Goal: Task Accomplishment & Management: Use online tool/utility

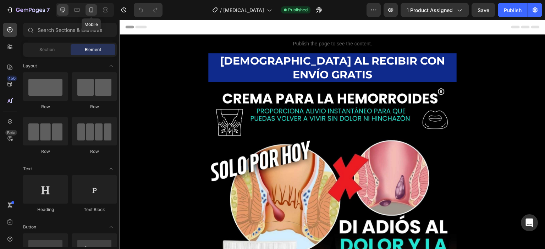
click at [88, 10] on icon at bounding box center [91, 9] width 7 height 7
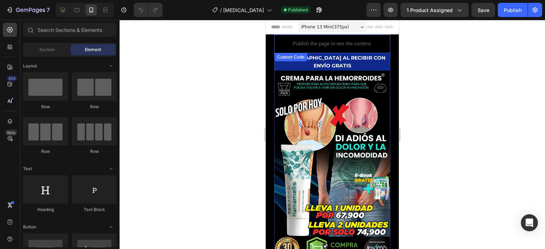
click at [278, 40] on p "Publish the page to see the content." at bounding box center [332, 43] width 116 height 7
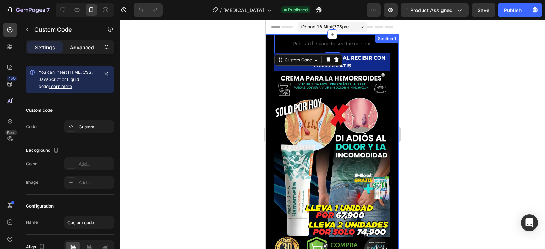
click at [88, 51] on div "Advanced" at bounding box center [82, 47] width 36 height 11
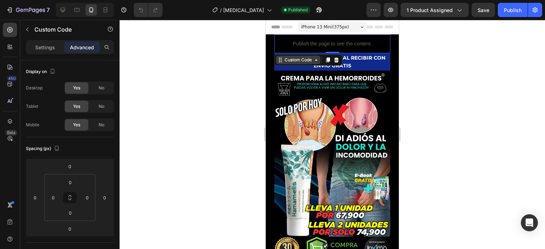
click at [288, 58] on div "Custom Code" at bounding box center [298, 60] width 30 height 6
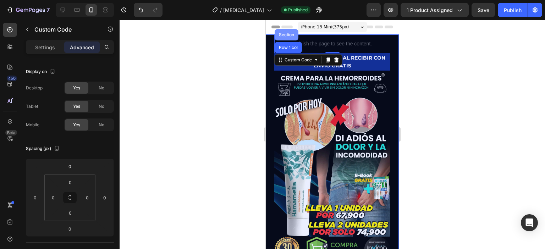
click at [280, 36] on div "Section" at bounding box center [287, 35] width 18 height 4
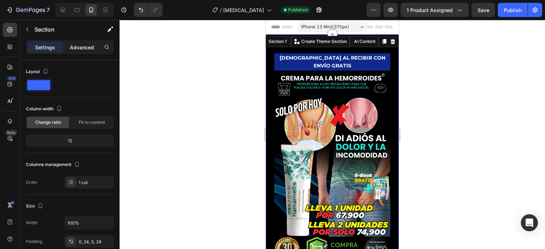
click at [81, 50] on p "Advanced" at bounding box center [82, 47] width 24 height 7
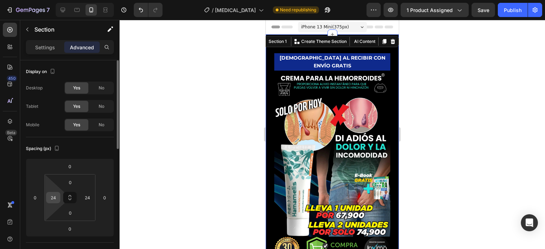
click at [54, 195] on input "24" at bounding box center [53, 197] width 11 height 11
type input "0"
click at [90, 201] on input "24" at bounding box center [87, 197] width 11 height 11
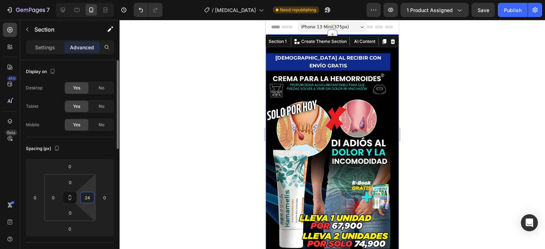
click at [90, 201] on input "24" at bounding box center [87, 197] width 11 height 11
click at [101, 0] on html "7 / [MEDICAL_DATA] Need republishing Preview 1 product assigned Save Publish 45…" at bounding box center [272, 0] width 545 height 0
type input "0"
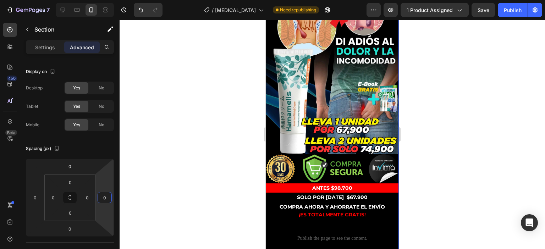
scroll to position [213, 0]
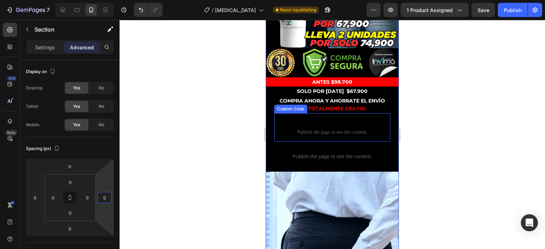
click at [299, 113] on p "Custom code Publish the page to see the content." at bounding box center [332, 127] width 116 height 28
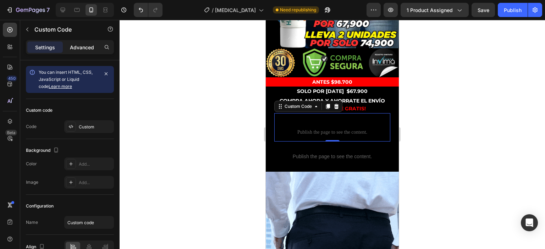
click at [92, 42] on div "Advanced" at bounding box center [82, 47] width 36 height 11
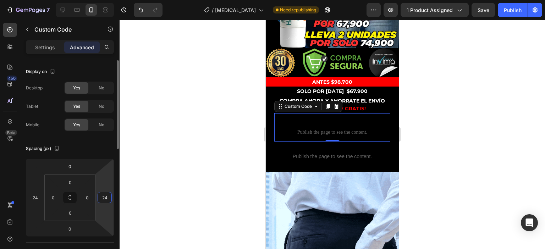
click at [104, 197] on input "24" at bounding box center [104, 197] width 11 height 11
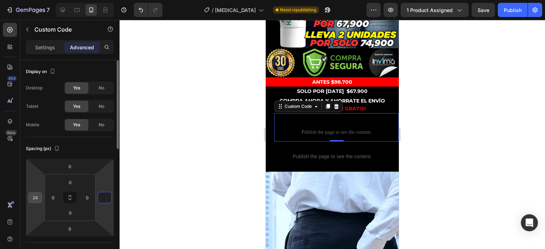
type input "0"
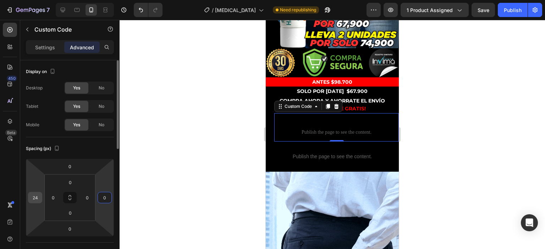
click at [41, 195] on div "24" at bounding box center [35, 197] width 14 height 11
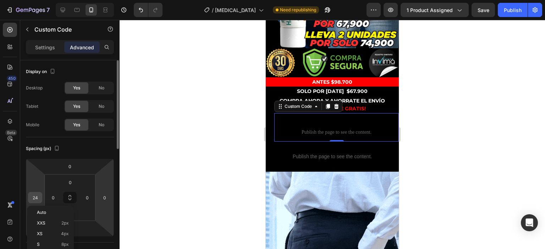
click at [41, 195] on div "24" at bounding box center [35, 197] width 14 height 11
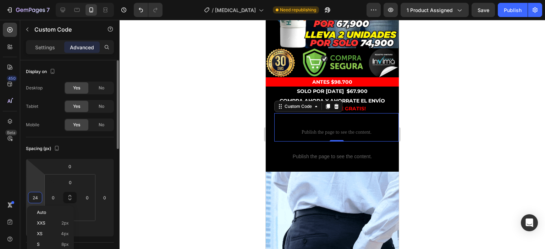
click at [35, 196] on input "24" at bounding box center [35, 197] width 11 height 11
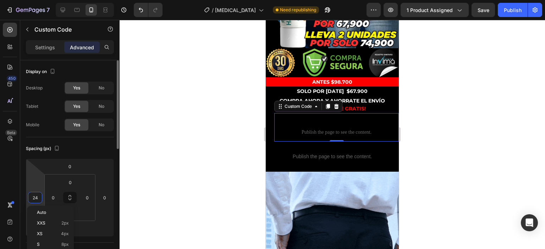
click at [35, 196] on input "24" at bounding box center [35, 197] width 11 height 11
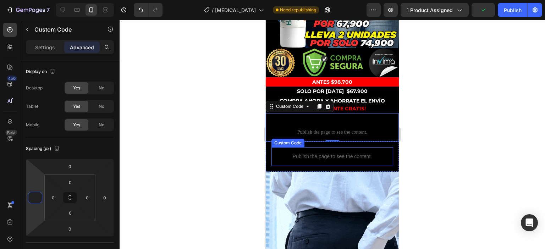
click at [329, 153] on p "Publish the page to see the content." at bounding box center [333, 156] width 122 height 7
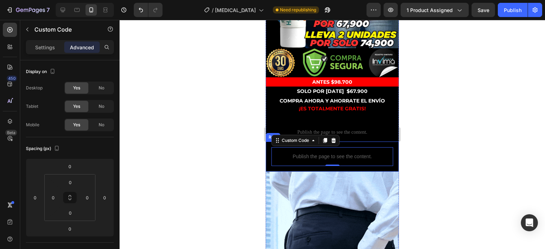
click at [268, 142] on div "Publish the page to see the content. Custom Code 0 Row" at bounding box center [332, 157] width 133 height 30
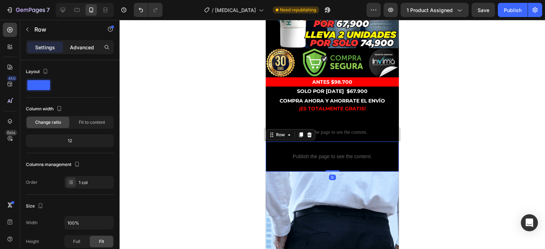
click at [75, 50] on p "Advanced" at bounding box center [82, 47] width 24 height 7
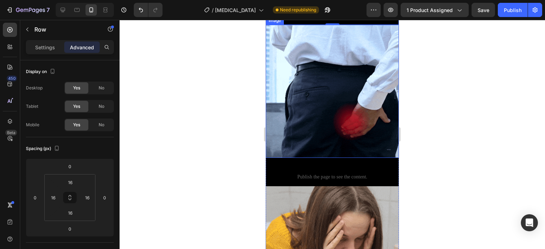
scroll to position [391, 0]
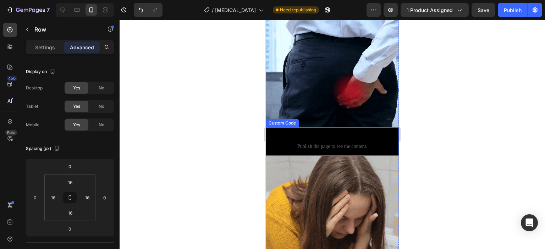
click at [344, 133] on span "Custom code" at bounding box center [332, 137] width 133 height 9
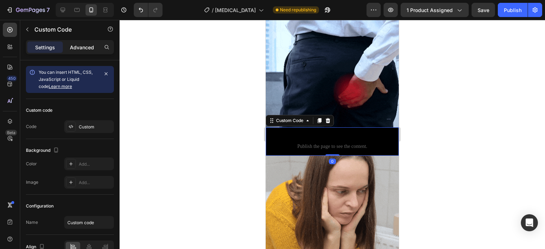
click at [83, 49] on p "Advanced" at bounding box center [82, 47] width 24 height 7
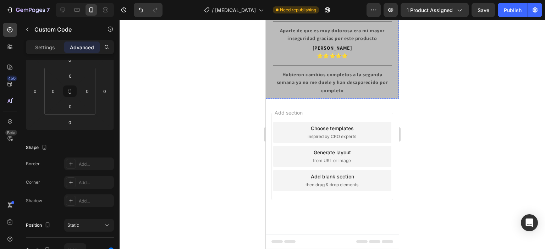
scroll to position [1065, 0]
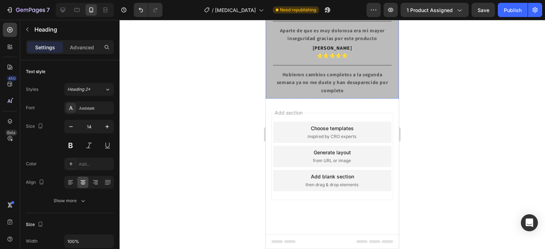
scroll to position [1030, 0]
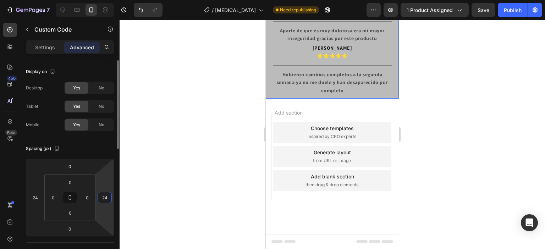
click at [104, 197] on input "24" at bounding box center [104, 197] width 11 height 11
type input "4"
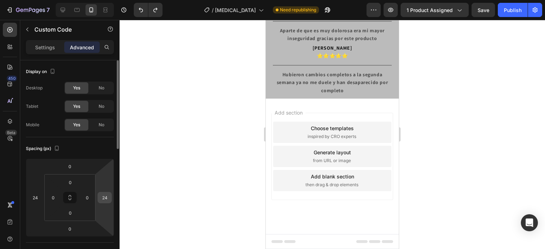
click at [104, 196] on input "24" at bounding box center [104, 197] width 11 height 11
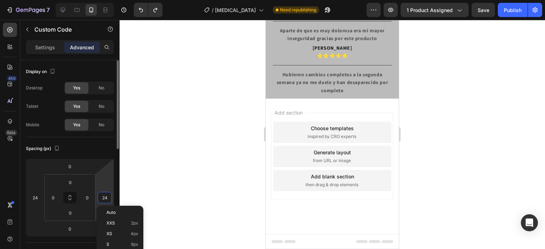
click at [104, 196] on input "24" at bounding box center [104, 197] width 11 height 11
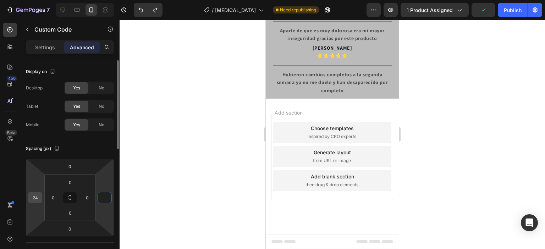
type input "0"
click at [40, 197] on input "24" at bounding box center [35, 197] width 11 height 11
click at [204, 144] on div at bounding box center [333, 134] width 426 height 229
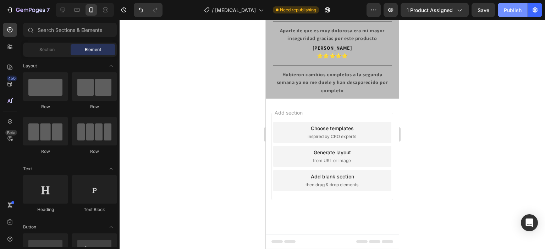
click at [513, 12] on div "Publish" at bounding box center [513, 9] width 18 height 7
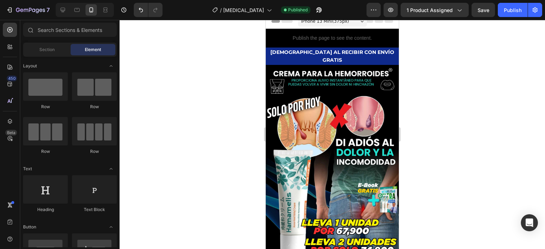
scroll to position [0, 0]
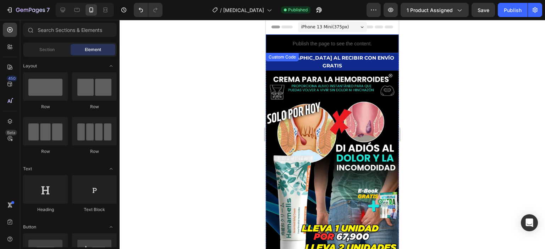
click at [350, 41] on p "Publish the page to see the content." at bounding box center [332, 43] width 133 height 7
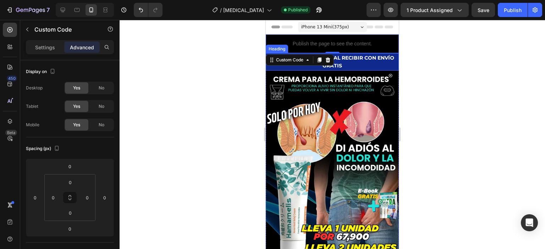
click at [372, 58] on strong "[DEMOGRAPHIC_DATA] AL RECIBIR CON ENVÍO GRATIS" at bounding box center [333, 62] width 124 height 14
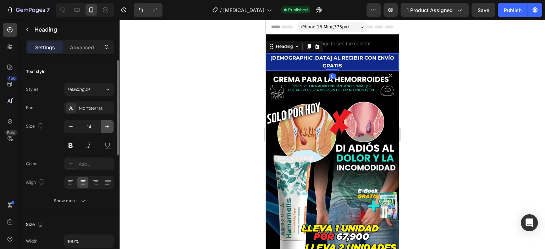
click at [107, 126] on icon "button" at bounding box center [107, 127] width 4 height 4
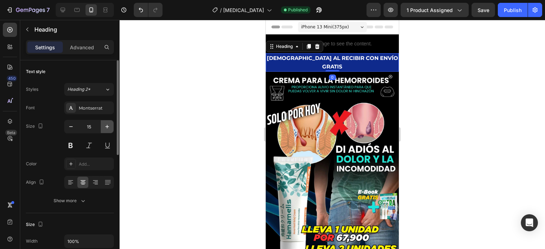
click at [107, 126] on icon "button" at bounding box center [107, 127] width 4 height 4
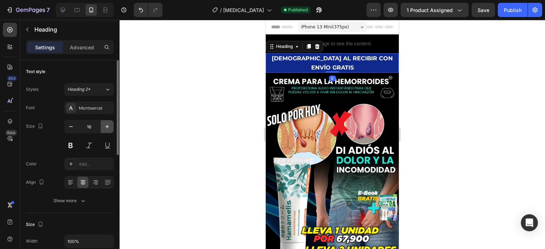
click at [107, 126] on icon "button" at bounding box center [107, 127] width 4 height 4
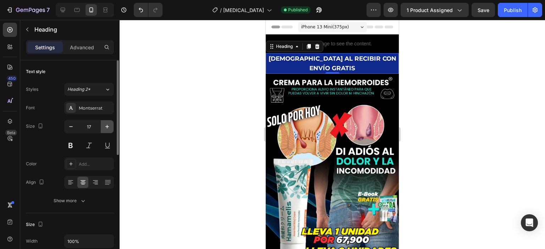
click at [107, 126] on icon "button" at bounding box center [107, 127] width 4 height 4
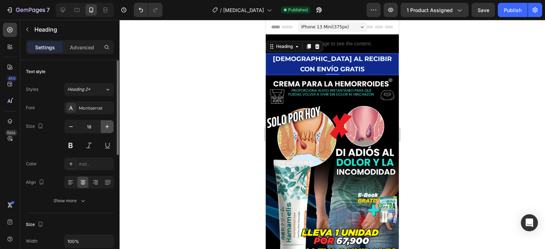
click at [107, 126] on icon "button" at bounding box center [107, 127] width 4 height 4
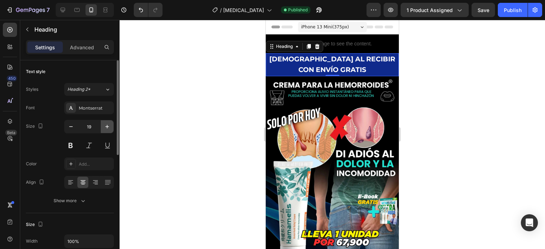
type input "20"
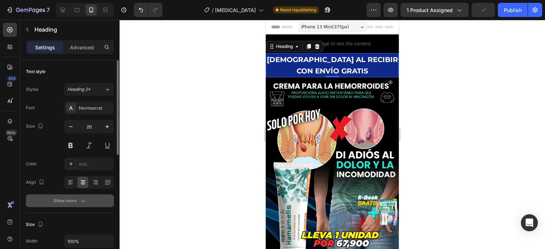
click at [67, 201] on div "Show more" at bounding box center [70, 200] width 33 height 7
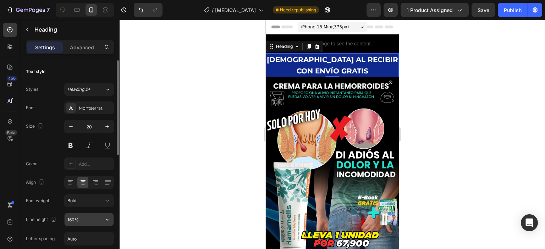
click at [77, 216] on input "160%" at bounding box center [89, 219] width 49 height 13
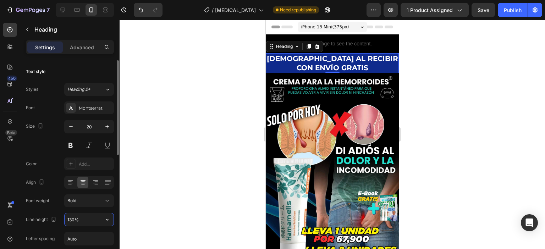
type input "130%"
click at [354, 26] on div "iPhone 13 Mini ( 375 px)" at bounding box center [332, 27] width 69 height 11
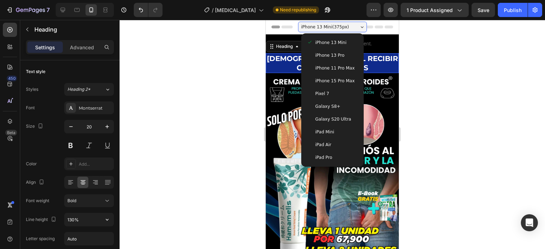
click at [330, 39] on span "iPhone 13 Mini" at bounding box center [331, 42] width 31 height 7
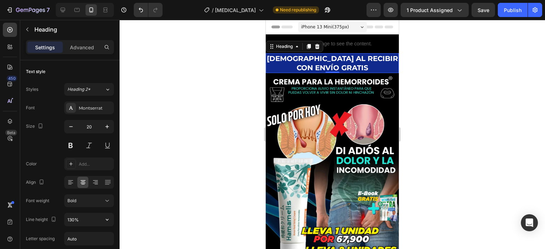
click at [345, 29] on div "iPhone 13 Mini ( 375 px)" at bounding box center [332, 27] width 69 height 11
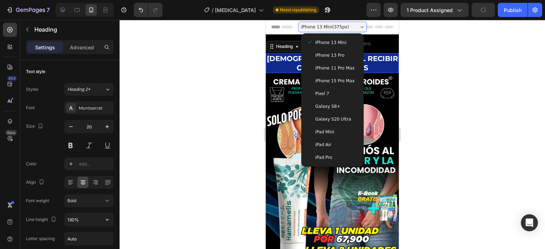
click at [327, 51] on div "iPhone 13 Pro" at bounding box center [332, 55] width 57 height 13
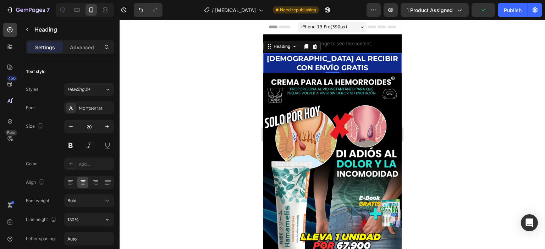
click at [338, 29] on span "iPhone 13 Pro ( 390 px)" at bounding box center [324, 26] width 46 height 7
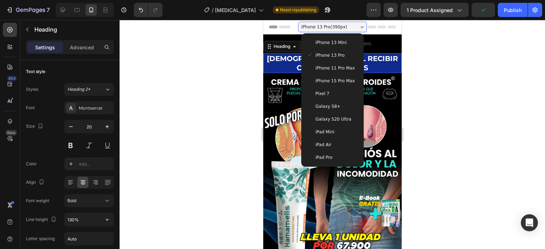
click at [331, 42] on span "iPhone 13 Mini" at bounding box center [330, 42] width 31 height 7
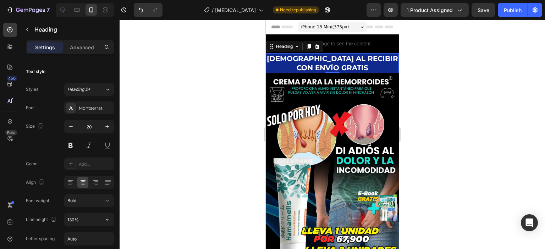
click at [316, 25] on span "iPhone 13 Mini ( 375 px)" at bounding box center [325, 26] width 48 height 7
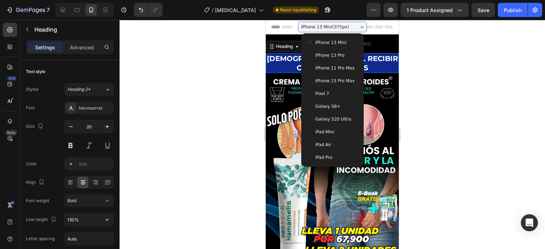
click at [335, 40] on span "iPhone 13 Mini" at bounding box center [331, 42] width 31 height 7
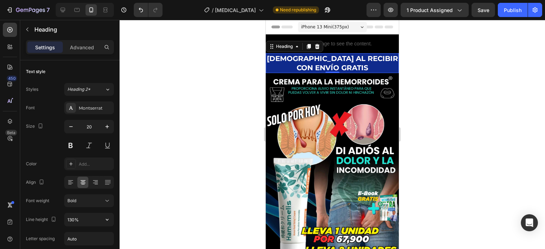
click at [347, 66] on h2 "[DEMOGRAPHIC_DATA] AL RECIBIR CON ENVÍO GRATIS" at bounding box center [332, 63] width 133 height 20
click at [347, 66] on p "[DEMOGRAPHIC_DATA] AL RECIBIR CON ENVÍO GRATIS" at bounding box center [333, 63] width 132 height 18
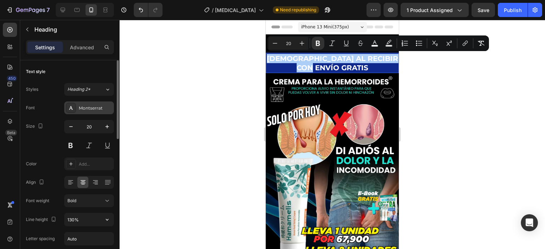
click at [92, 107] on div "Montserrat" at bounding box center [95, 108] width 33 height 6
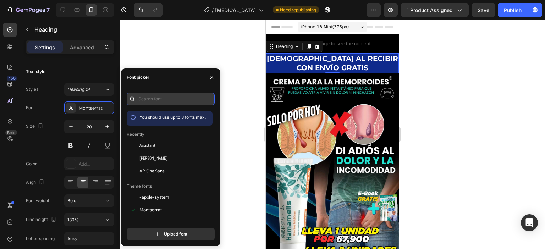
click at [165, 97] on input "text" at bounding box center [171, 99] width 88 height 13
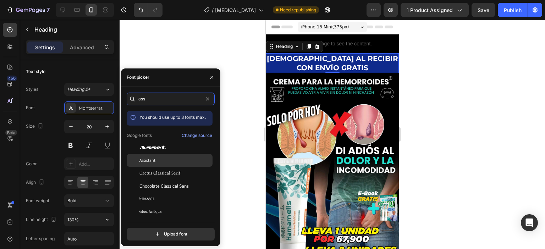
type input "ass"
click at [152, 157] on span "Assistant" at bounding box center [148, 160] width 16 height 6
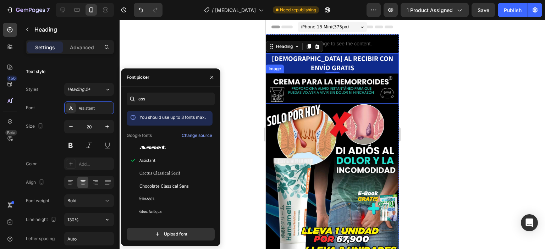
click at [324, 78] on img at bounding box center [332, 88] width 133 height 31
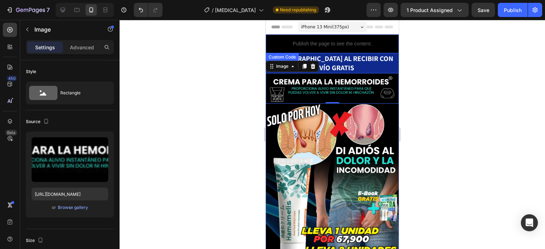
click at [371, 46] on p "Publish the page to see the content." at bounding box center [332, 43] width 133 height 7
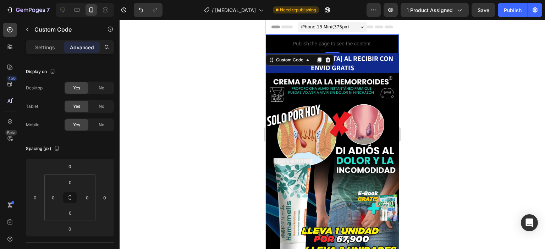
click at [367, 40] on p "Publish the page to see the content." at bounding box center [332, 43] width 133 height 7
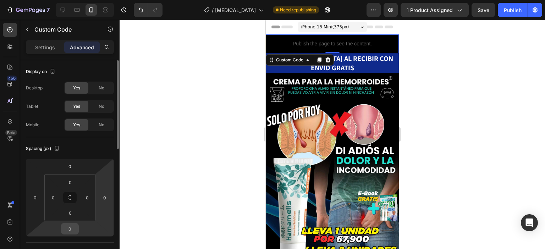
click at [73, 229] on input "0" at bounding box center [70, 229] width 14 height 11
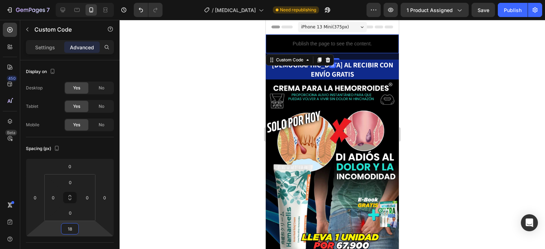
type input "18"
click at [366, 48] on div "Publish the page to see the content." at bounding box center [332, 43] width 133 height 19
click at [513, 11] on div "Publish" at bounding box center [513, 9] width 18 height 7
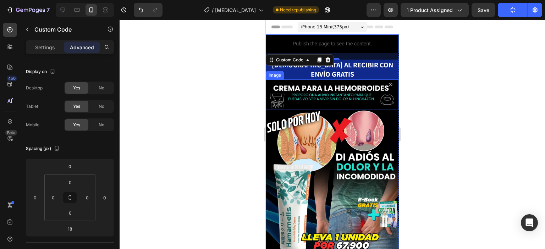
click at [357, 83] on img at bounding box center [332, 95] width 133 height 31
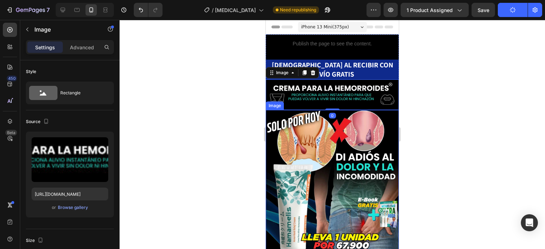
click at [343, 129] on img at bounding box center [332, 190] width 133 height 160
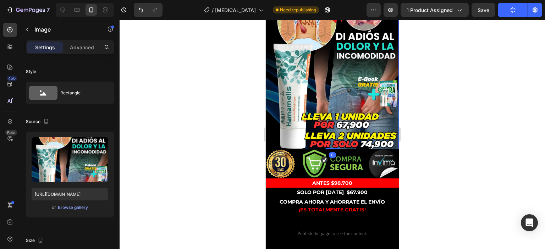
scroll to position [178, 0]
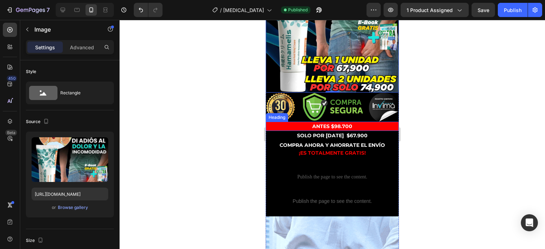
click at [388, 122] on h2 "ANTES $98.700" at bounding box center [332, 126] width 133 height 9
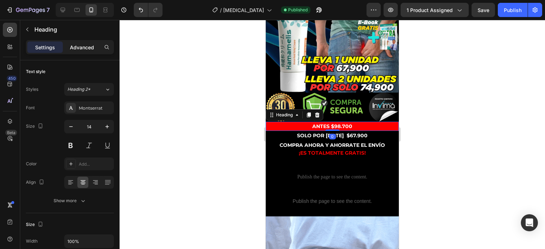
click at [80, 44] on p "Advanced" at bounding box center [82, 47] width 24 height 7
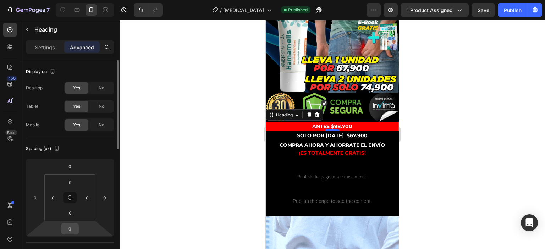
click at [72, 229] on input "0" at bounding box center [70, 229] width 14 height 11
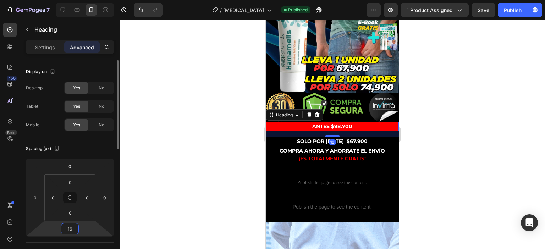
type input "16"
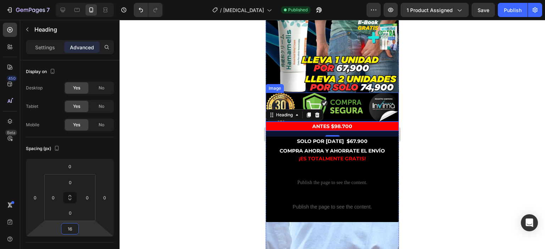
click at [363, 99] on img at bounding box center [332, 107] width 133 height 29
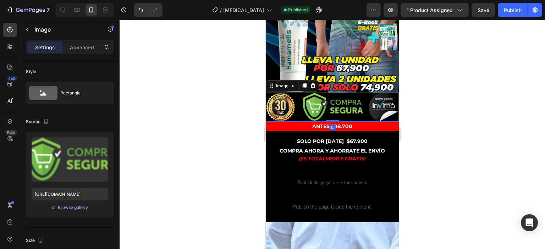
click at [360, 122] on h2 "ANTES $98.700" at bounding box center [332, 126] width 133 height 9
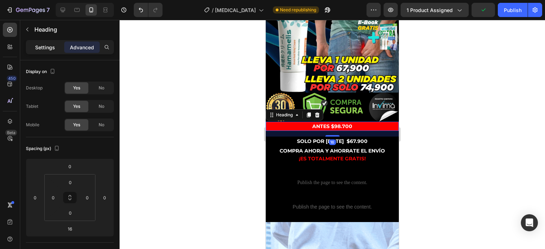
click at [43, 44] on p "Settings" at bounding box center [45, 47] width 20 height 7
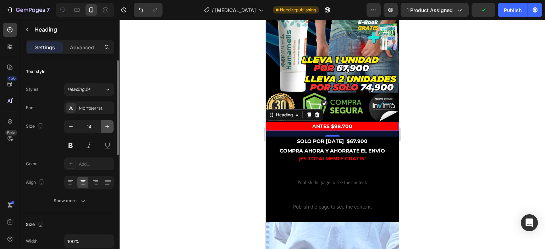
click at [107, 125] on icon "button" at bounding box center [107, 127] width 4 height 4
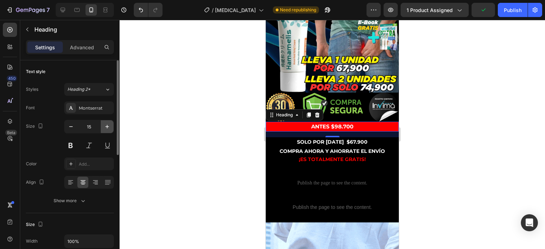
click at [107, 125] on icon "button" at bounding box center [107, 127] width 4 height 4
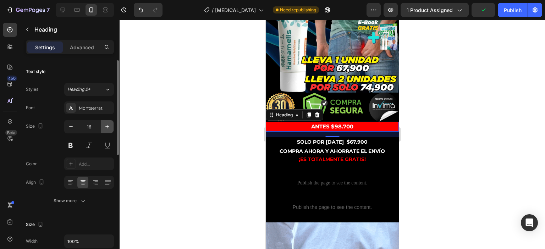
click at [107, 125] on icon "button" at bounding box center [107, 127] width 4 height 4
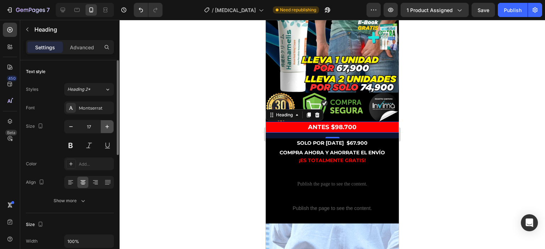
click at [107, 125] on icon "button" at bounding box center [107, 127] width 4 height 4
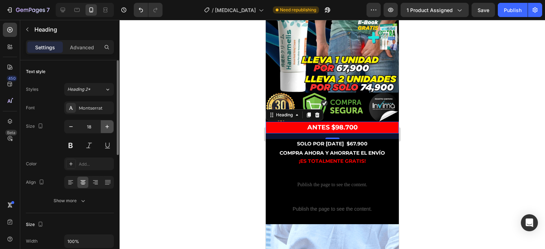
click at [107, 125] on icon "button" at bounding box center [107, 127] width 4 height 4
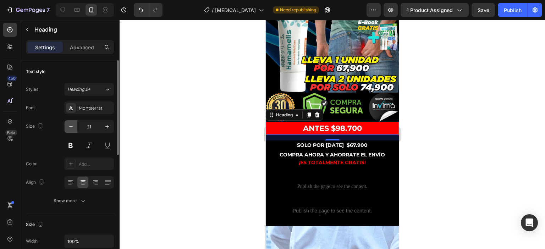
click at [68, 127] on icon "button" at bounding box center [70, 126] width 7 height 7
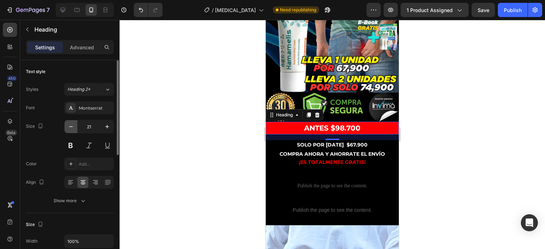
type input "20"
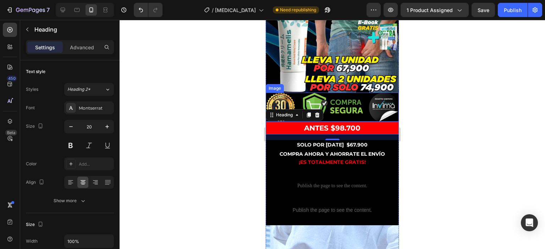
click at [359, 94] on img at bounding box center [332, 107] width 133 height 29
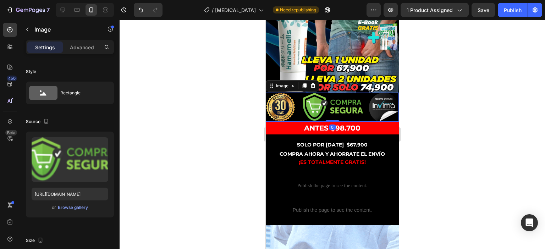
click at [359, 122] on h2 "ANTES $98.700" at bounding box center [332, 128] width 133 height 13
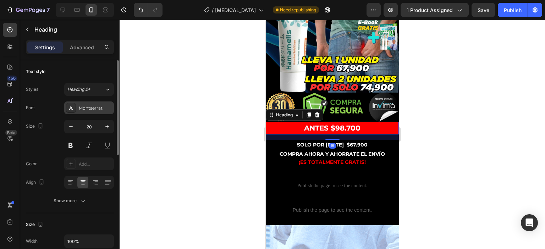
click at [92, 111] on div "Montserrat" at bounding box center [95, 108] width 33 height 6
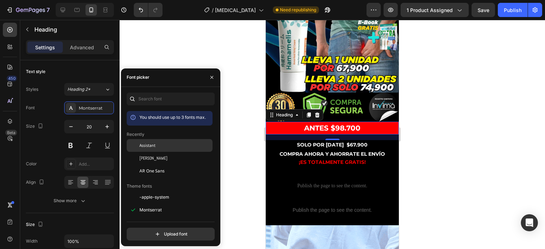
click at [156, 144] on div "Assistant" at bounding box center [176, 145] width 72 height 6
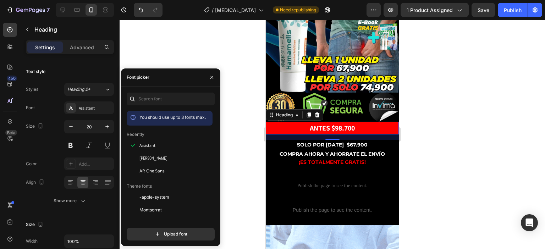
click at [354, 135] on div "16" at bounding box center [332, 138] width 133 height 6
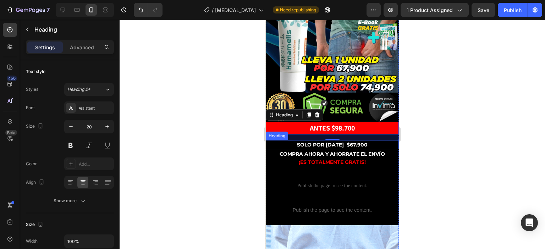
click at [359, 142] on strong ".900" at bounding box center [362, 145] width 12 height 6
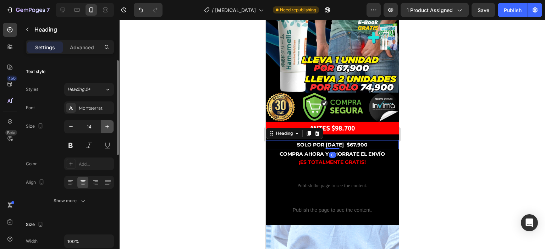
click at [110, 124] on icon "button" at bounding box center [107, 126] width 7 height 7
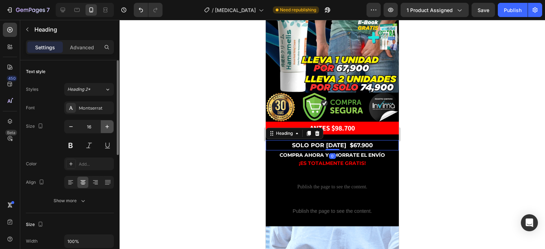
click at [110, 124] on icon "button" at bounding box center [107, 126] width 7 height 7
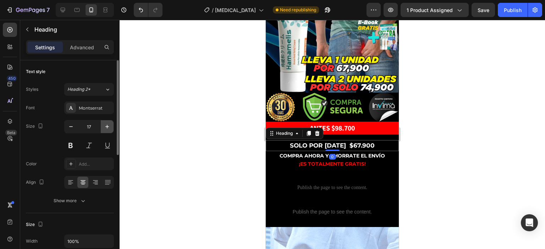
click at [110, 124] on icon "button" at bounding box center [107, 126] width 7 height 7
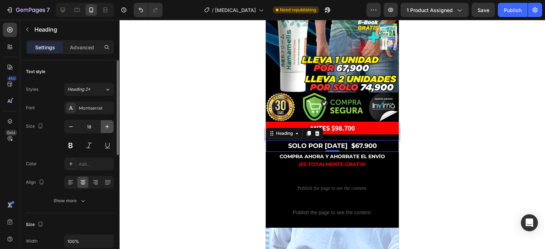
click at [110, 124] on icon "button" at bounding box center [107, 126] width 7 height 7
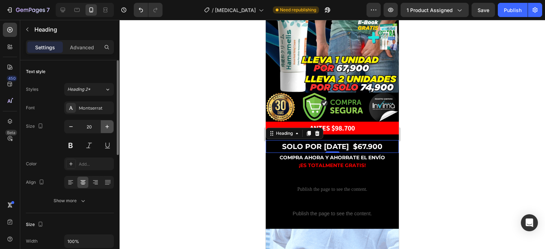
click at [110, 124] on icon "button" at bounding box center [107, 126] width 7 height 7
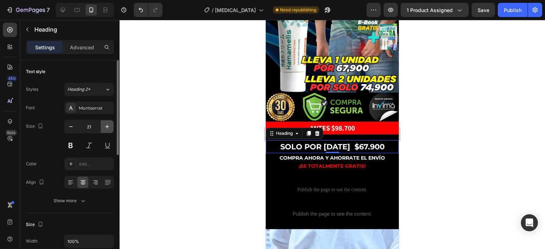
click at [110, 124] on icon "button" at bounding box center [107, 126] width 7 height 7
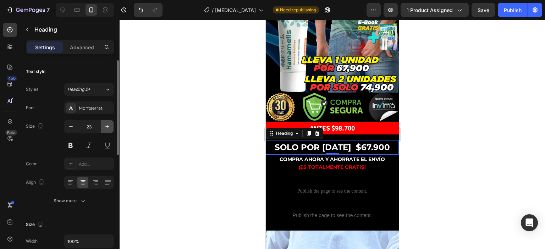
click at [110, 124] on icon "button" at bounding box center [107, 126] width 7 height 7
type input "25"
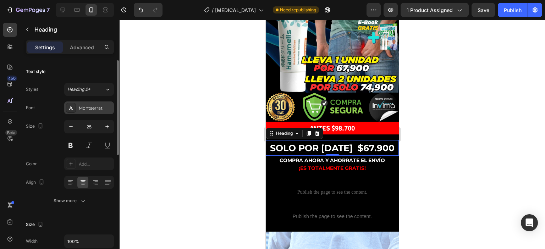
click at [102, 111] on div "Montserrat" at bounding box center [95, 108] width 33 height 6
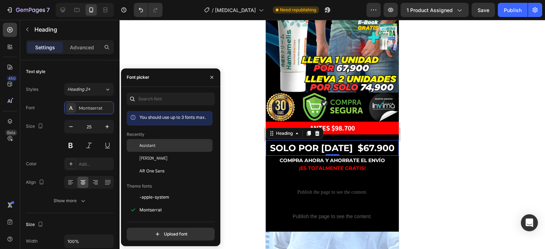
click at [153, 146] on span "Assistant" at bounding box center [148, 145] width 16 height 6
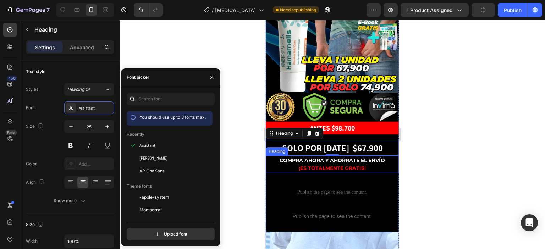
click at [360, 157] on span "COMPRA AHORA Y AHORRATE EL ENVÍO" at bounding box center [332, 160] width 105 height 6
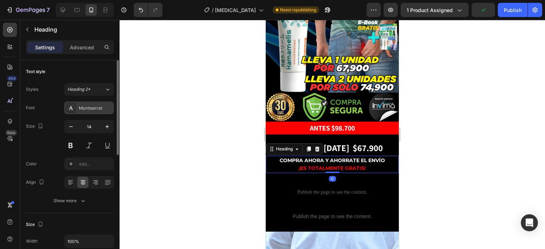
click at [91, 107] on div "Montserrat" at bounding box center [95, 108] width 33 height 6
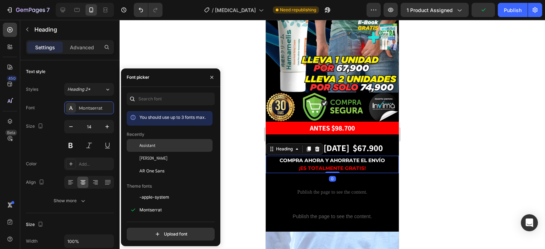
click at [158, 142] on div "Assistant" at bounding box center [176, 145] width 72 height 6
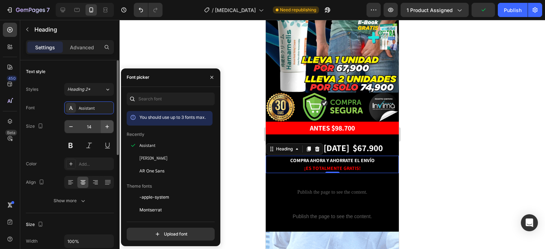
click at [104, 124] on icon "button" at bounding box center [107, 126] width 7 height 7
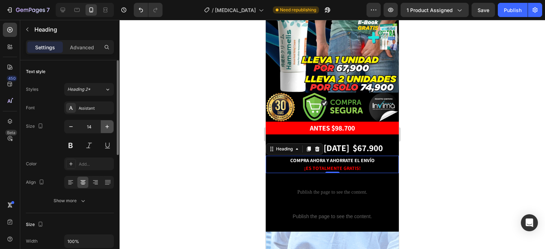
click at [104, 124] on icon "button" at bounding box center [107, 126] width 7 height 7
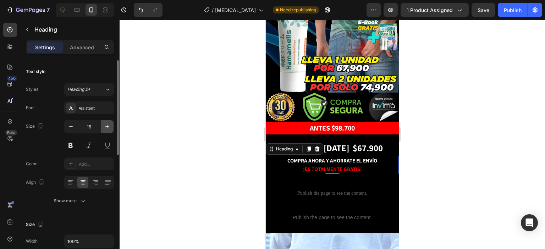
click at [104, 124] on icon "button" at bounding box center [107, 126] width 7 height 7
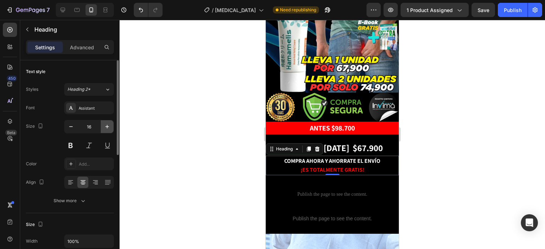
click at [104, 124] on icon "button" at bounding box center [107, 126] width 7 height 7
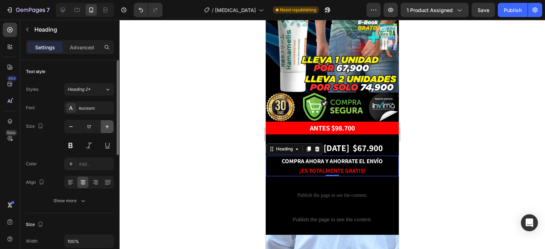
click at [104, 124] on icon "button" at bounding box center [107, 126] width 7 height 7
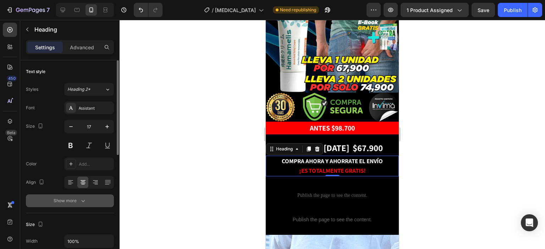
type input "18"
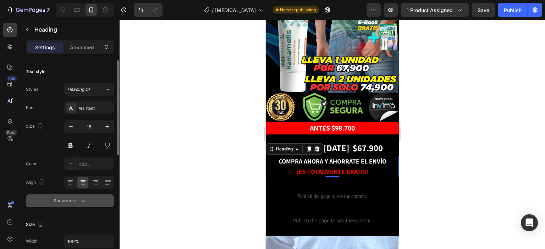
click at [85, 201] on icon "button" at bounding box center [83, 200] width 7 height 7
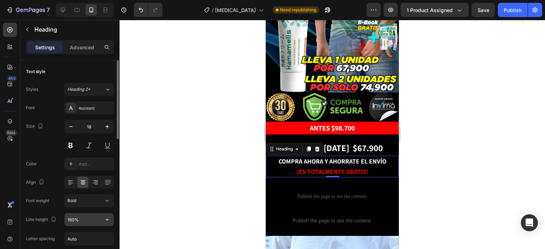
click at [82, 217] on input "160%" at bounding box center [89, 219] width 49 height 13
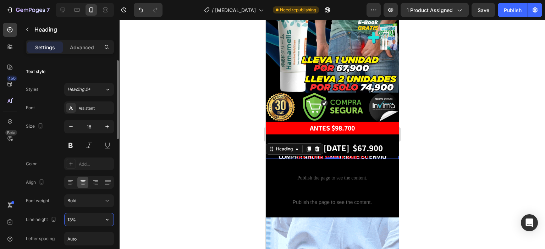
type input "130%"
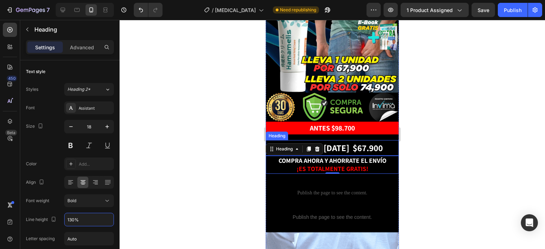
click at [345, 142] on strong "SOLO POR [DATE] $67" at bounding box center [324, 148] width 84 height 12
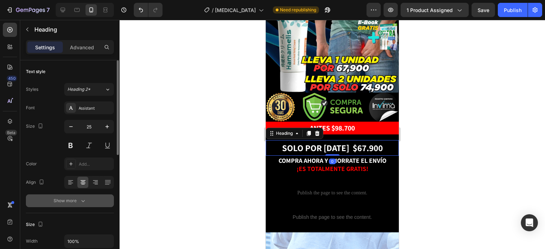
click at [75, 202] on div "Show more" at bounding box center [70, 200] width 33 height 7
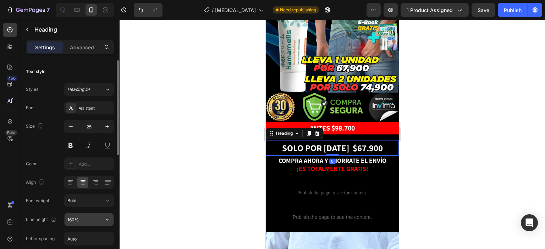
click at [86, 217] on input "160%" at bounding box center [89, 219] width 49 height 13
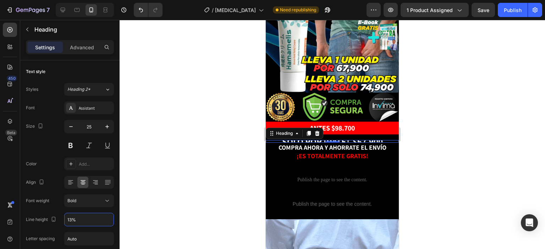
type input "130%"
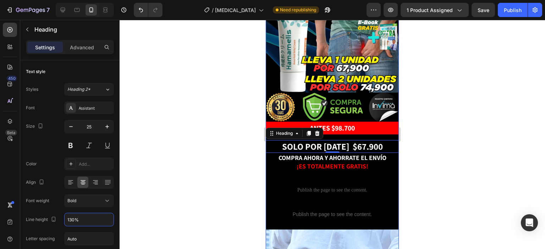
click at [344, 124] on strong "ANTES $98.700" at bounding box center [332, 128] width 45 height 9
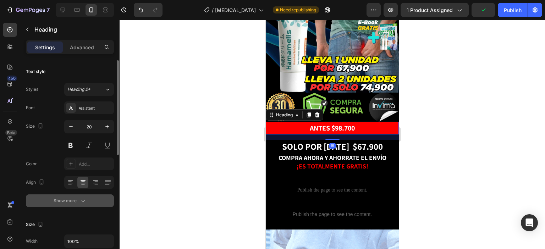
click at [84, 203] on icon "button" at bounding box center [83, 200] width 7 height 7
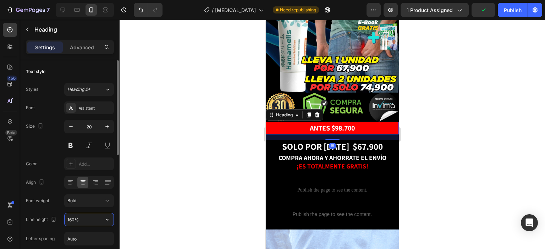
click at [80, 216] on input "160%" at bounding box center [89, 219] width 49 height 13
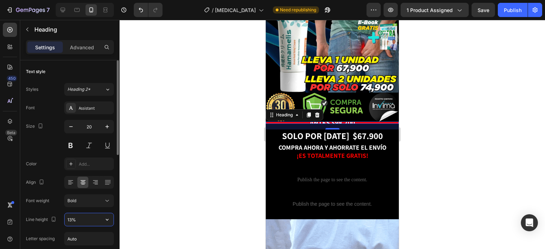
type input "130%"
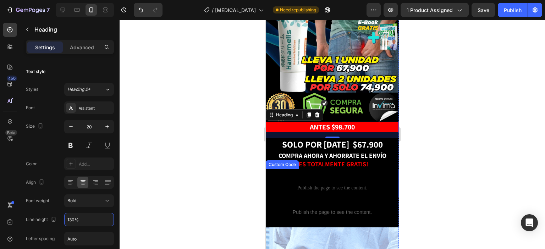
click at [344, 160] on strong "¡ES TOTALMENTE GRATIS!" at bounding box center [333, 164] width 72 height 8
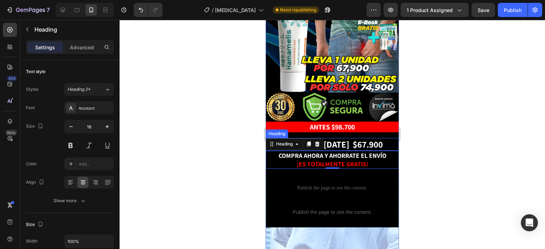
click at [367, 138] on strong ".900" at bounding box center [375, 144] width 16 height 12
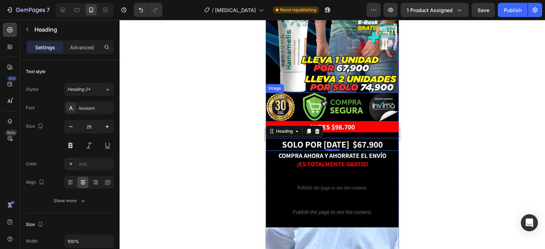
click at [346, 93] on img at bounding box center [332, 107] width 133 height 29
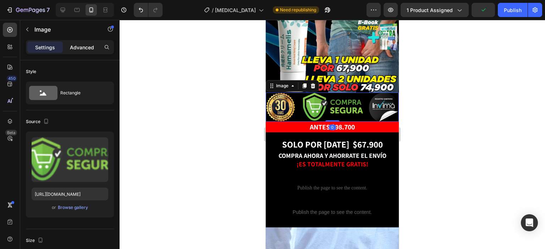
click at [73, 47] on p "Advanced" at bounding box center [82, 47] width 24 height 7
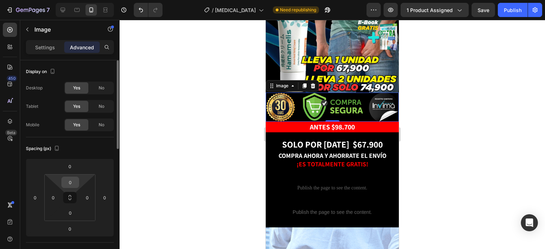
click at [71, 182] on input "0" at bounding box center [70, 182] width 14 height 11
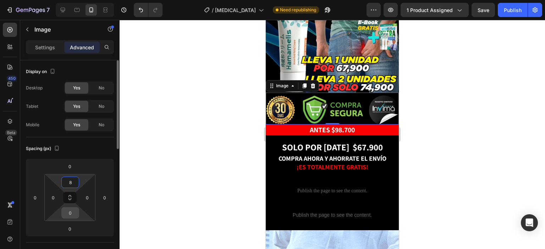
type input "8"
click at [72, 212] on input "0" at bounding box center [70, 213] width 14 height 11
type input "8"
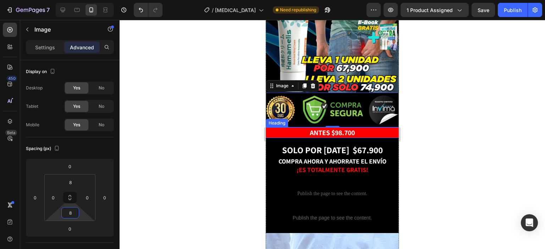
click at [349, 144] on strong "SOLO POR [DATE] $67" at bounding box center [324, 150] width 84 height 12
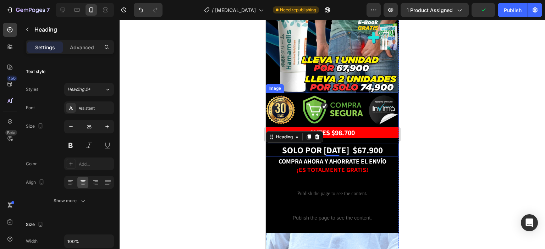
click at [345, 95] on img at bounding box center [332, 109] width 133 height 29
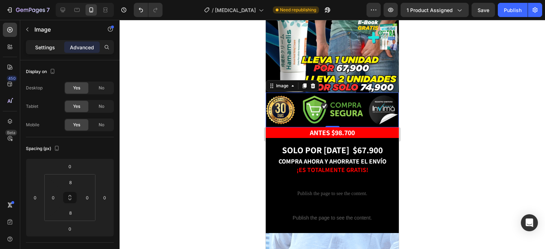
click at [37, 50] on p "Settings" at bounding box center [45, 47] width 20 height 7
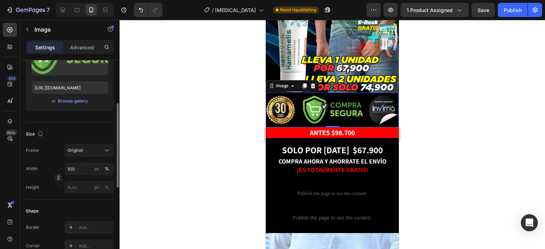
scroll to position [142, 0]
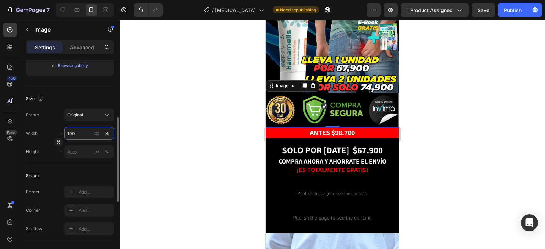
click at [79, 133] on input "100" at bounding box center [89, 133] width 50 height 13
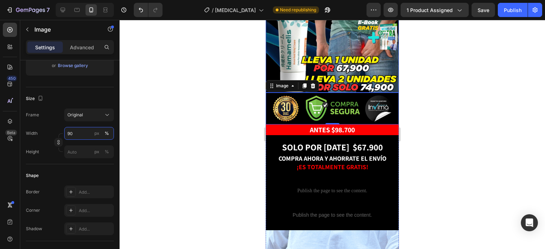
type input "90"
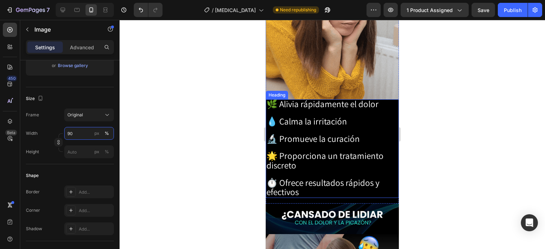
scroll to position [604, 0]
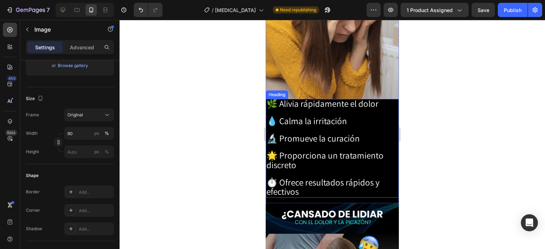
click at [368, 103] on h2 "🌿 Alivia rápidamente el dolor 💧 Calma la irritación 🔬 Promueve la curación 🌟 Pr…" at bounding box center [332, 148] width 133 height 99
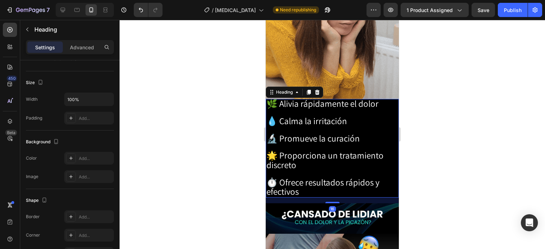
scroll to position [0, 0]
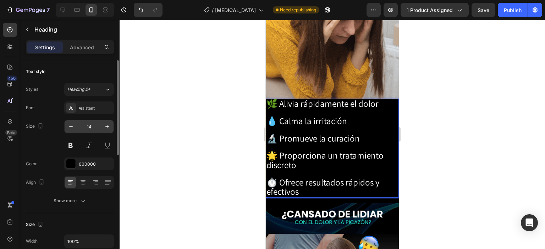
click at [100, 126] on input "14" at bounding box center [88, 126] width 23 height 13
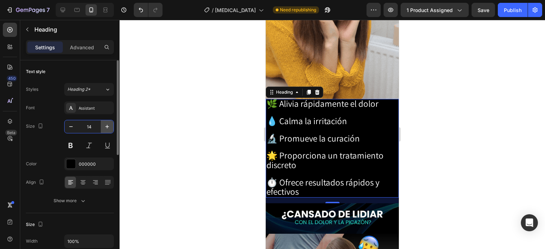
click at [107, 126] on icon "button" at bounding box center [107, 127] width 4 height 4
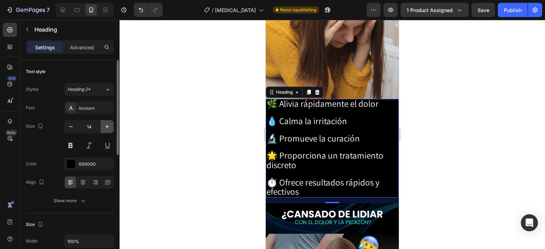
click at [107, 126] on icon "button" at bounding box center [107, 127] width 4 height 4
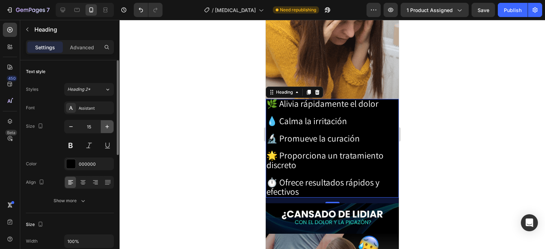
click at [107, 126] on icon "button" at bounding box center [107, 127] width 4 height 4
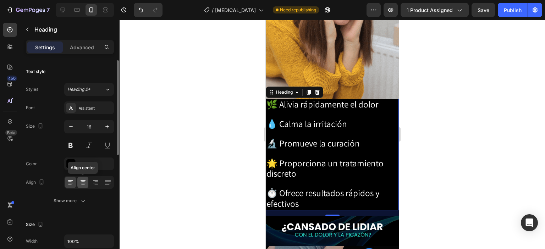
click at [84, 184] on icon at bounding box center [83, 184] width 4 height 1
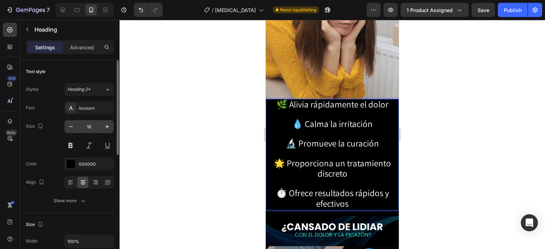
click at [99, 126] on input "16" at bounding box center [88, 126] width 23 height 13
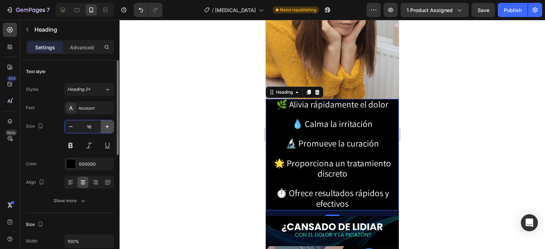
click at [103, 127] on button "button" at bounding box center [107, 126] width 13 height 13
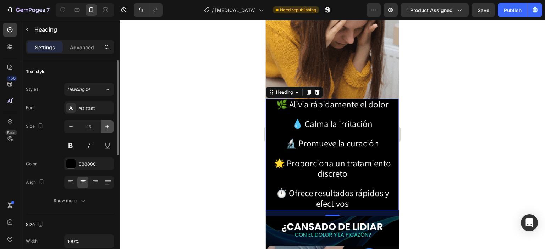
click at [103, 127] on button "button" at bounding box center [107, 126] width 13 height 13
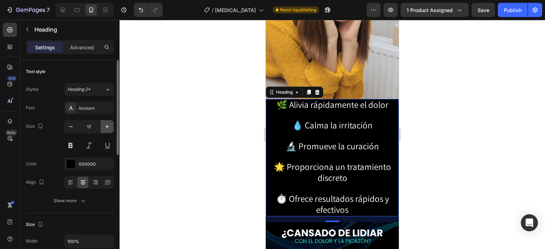
type input "18"
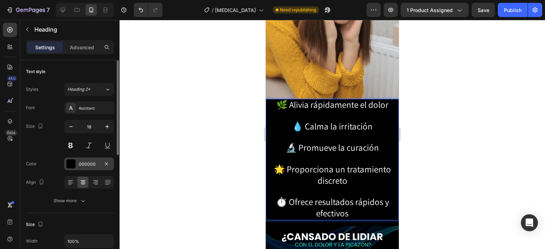
click at [88, 164] on div "000000" at bounding box center [89, 164] width 21 height 6
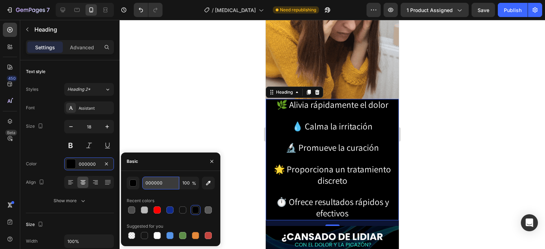
click at [163, 184] on input "000000" at bounding box center [160, 183] width 37 height 13
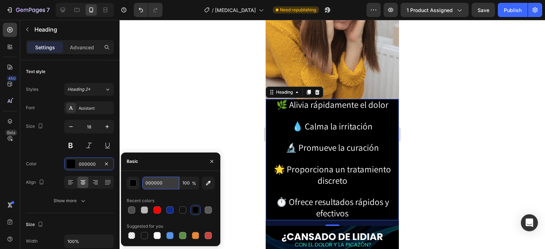
click at [163, 184] on input "000000" at bounding box center [160, 183] width 37 height 13
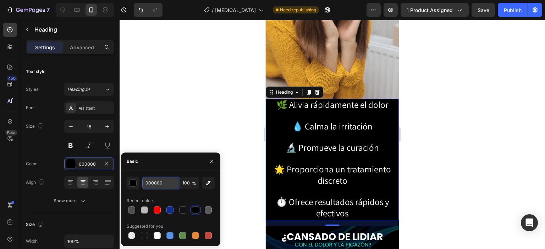
paste input "121212"
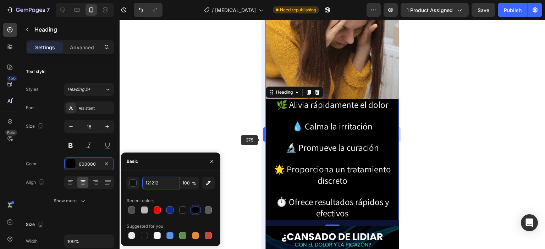
type input "121212"
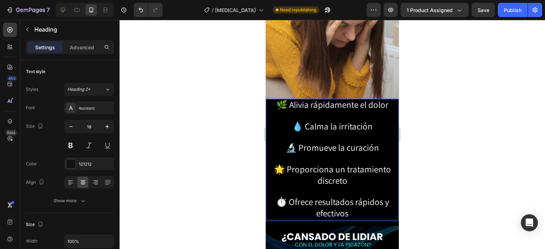
click at [342, 51] on img at bounding box center [332, 32] width 133 height 133
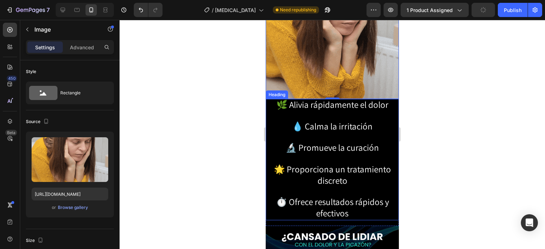
click at [340, 120] on span "💧 Calma la irritación" at bounding box center [332, 126] width 81 height 12
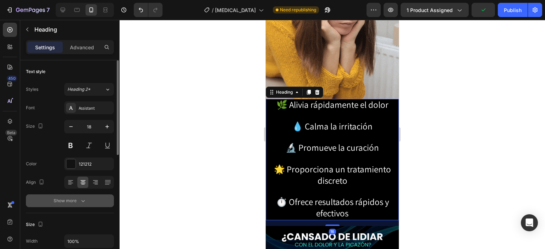
click at [72, 204] on div "Show more" at bounding box center [70, 200] width 33 height 7
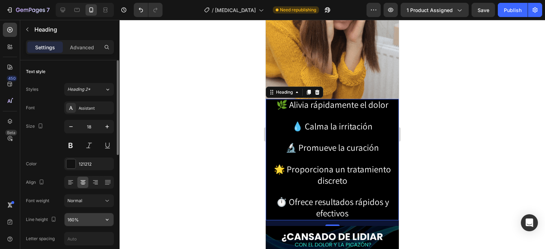
click at [80, 220] on input "160%" at bounding box center [89, 219] width 49 height 13
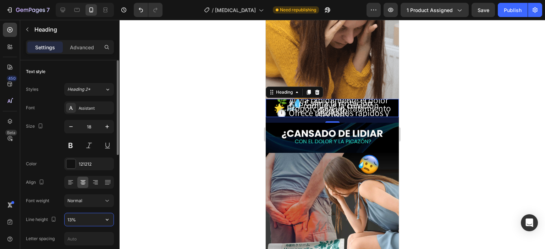
type input "130%"
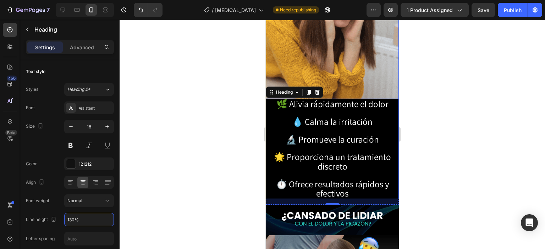
click at [351, 47] on img at bounding box center [332, 32] width 133 height 133
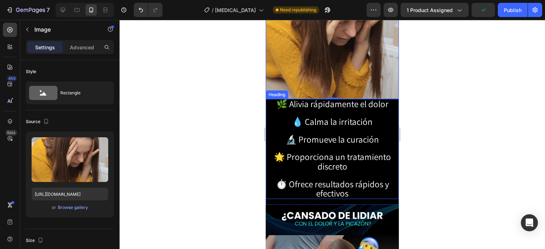
click at [328, 151] on span "🌟 Proporciona un tratamiento discreto" at bounding box center [332, 161] width 117 height 21
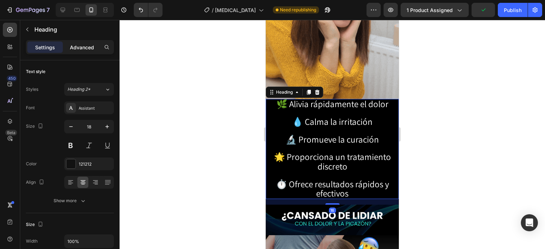
click at [77, 46] on p "Advanced" at bounding box center [82, 47] width 24 height 7
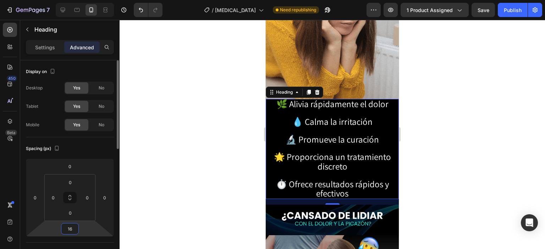
click at [76, 228] on input "16" at bounding box center [70, 229] width 14 height 11
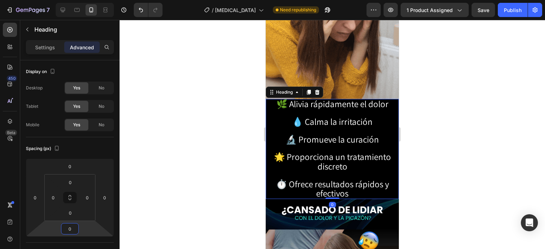
type input "0"
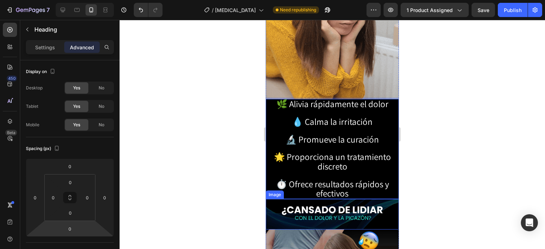
click at [355, 199] on img at bounding box center [332, 214] width 133 height 31
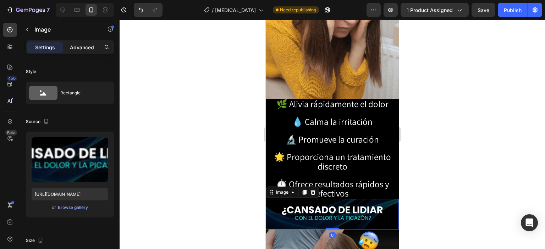
click at [94, 45] on p "Advanced" at bounding box center [82, 47] width 24 height 7
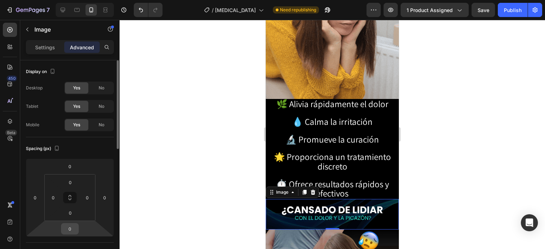
click at [76, 226] on input "0" at bounding box center [70, 229] width 14 height 11
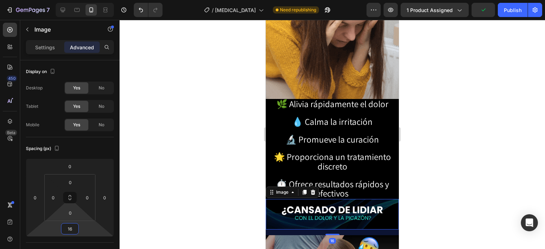
type input "16"
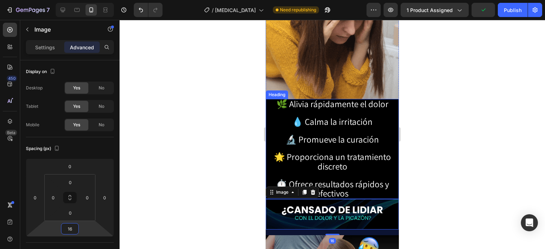
click at [339, 151] on span "🌟 Proporciona un tratamiento discreto" at bounding box center [332, 161] width 117 height 21
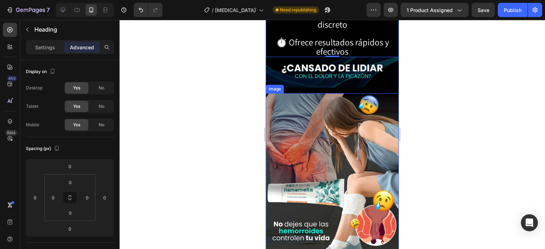
click at [348, 150] on img at bounding box center [332, 173] width 133 height 160
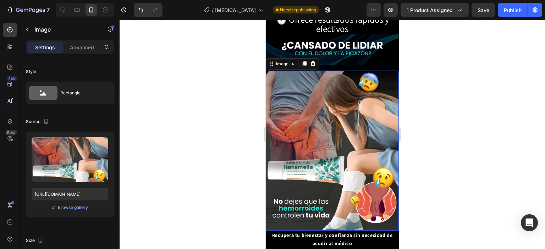
scroll to position [781, 0]
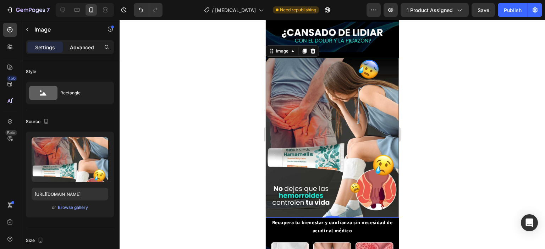
click at [89, 46] on p "Advanced" at bounding box center [82, 47] width 24 height 7
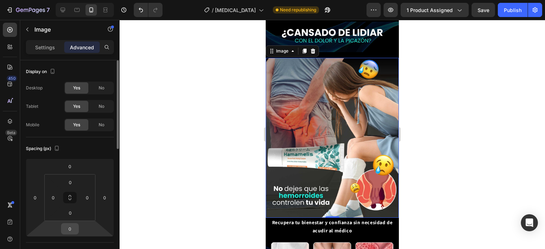
click at [72, 225] on input "0" at bounding box center [70, 229] width 14 height 11
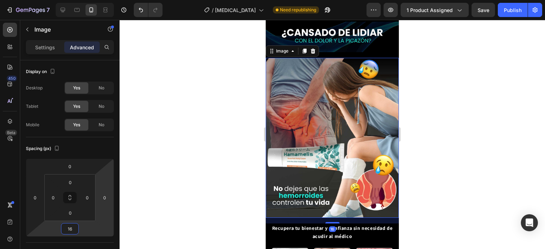
type input "16"
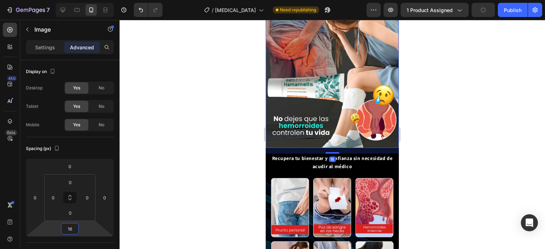
scroll to position [852, 0]
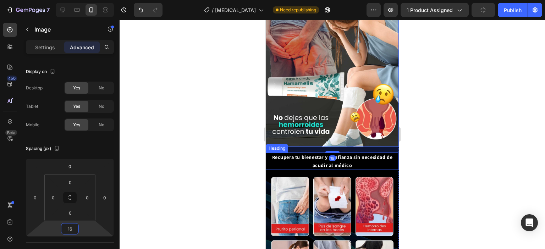
click at [357, 153] on h2 "Recupera tu bienestar y confianza sin necesidad de acudir al médico" at bounding box center [332, 161] width 133 height 17
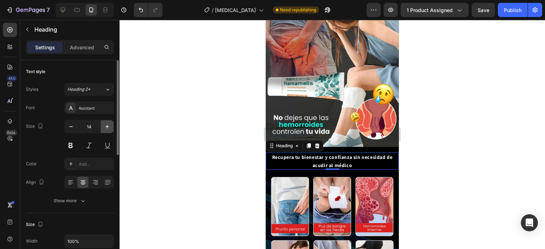
click at [110, 124] on icon "button" at bounding box center [107, 126] width 7 height 7
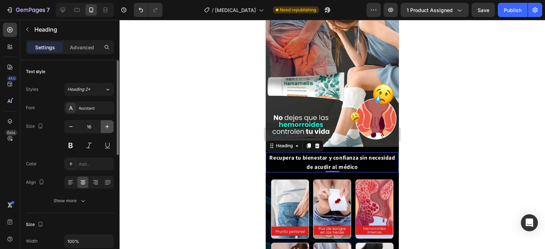
click at [110, 124] on icon "button" at bounding box center [107, 126] width 7 height 7
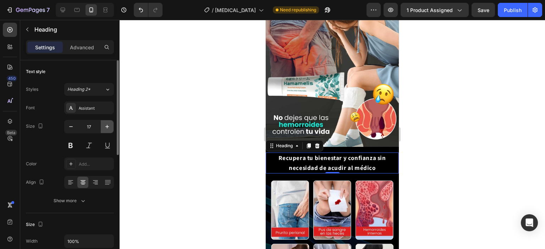
click at [110, 124] on icon "button" at bounding box center [107, 126] width 7 height 7
type input "18"
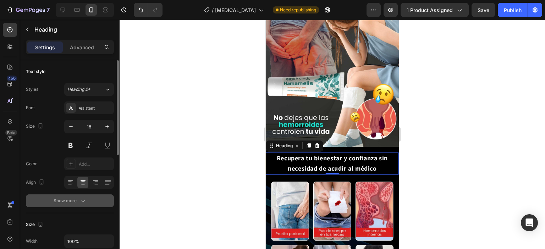
click at [81, 203] on icon "button" at bounding box center [83, 200] width 7 height 7
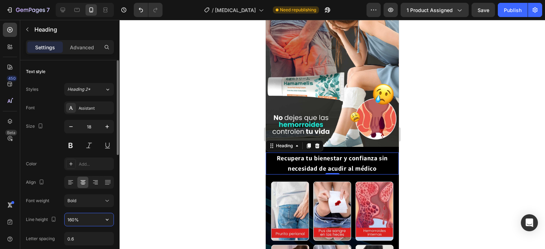
click at [79, 220] on input "160%" at bounding box center [89, 219] width 49 height 13
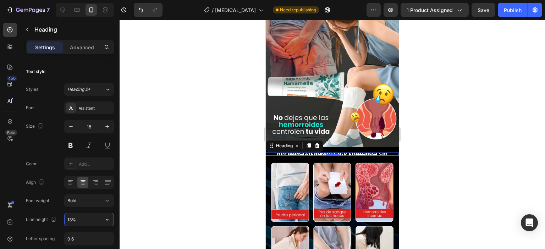
type input "130%"
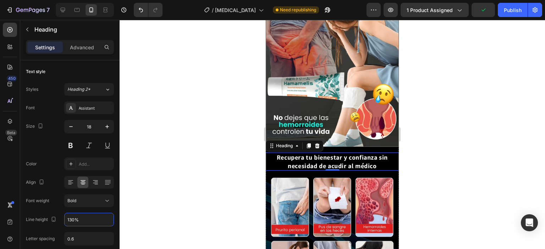
click at [342, 92] on img at bounding box center [332, 67] width 133 height 160
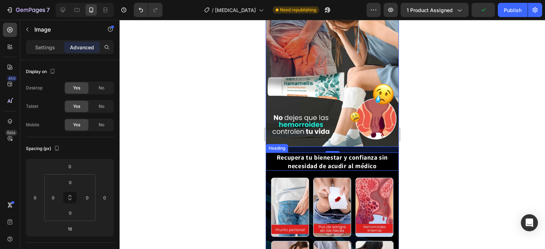
click at [355, 153] on strong "Recupera tu bienestar y confianza sin necesidad de acudir al médico" at bounding box center [332, 161] width 111 height 16
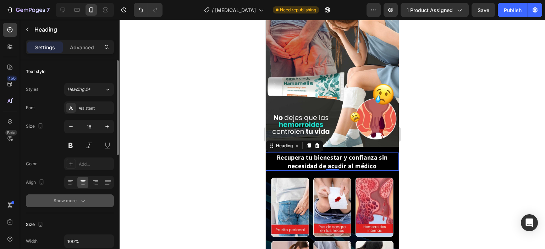
click at [86, 199] on icon "button" at bounding box center [83, 200] width 7 height 7
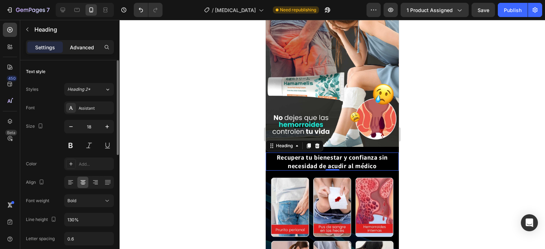
click at [81, 48] on p "Advanced" at bounding box center [82, 47] width 24 height 7
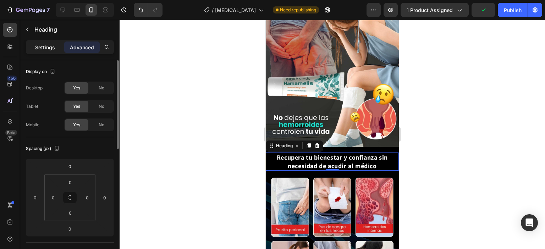
click at [48, 44] on p "Settings" at bounding box center [45, 47] width 20 height 7
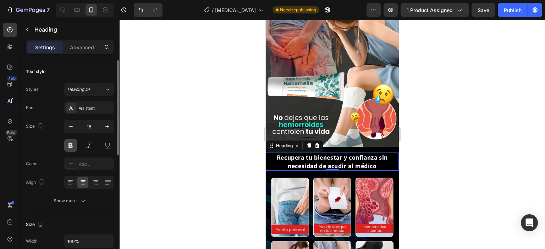
click at [71, 146] on button at bounding box center [70, 145] width 13 height 13
click at [93, 179] on icon at bounding box center [95, 182] width 7 height 7
click at [78, 180] on div at bounding box center [82, 182] width 11 height 11
click at [80, 202] on icon "button" at bounding box center [83, 200] width 7 height 7
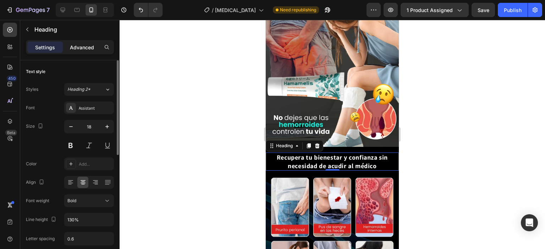
click at [69, 49] on div "Advanced" at bounding box center [82, 47] width 36 height 11
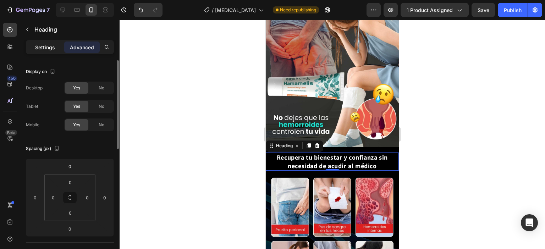
click at [49, 45] on p "Settings" at bounding box center [45, 47] width 20 height 7
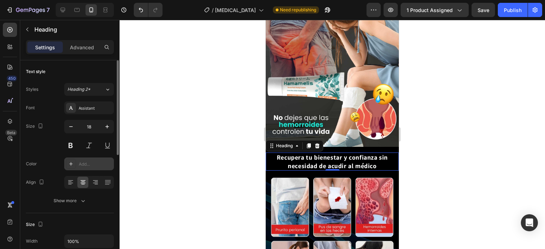
click at [82, 161] on div "Add..." at bounding box center [95, 164] width 33 height 6
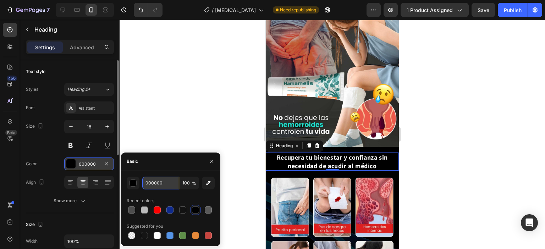
click at [161, 184] on input "000000" at bounding box center [160, 183] width 37 height 13
paste input "121212"
type input "121212"
click at [307, 86] on img at bounding box center [332, 67] width 133 height 160
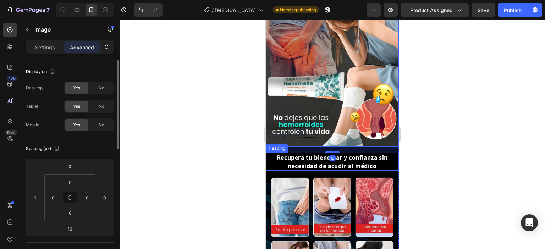
click at [348, 153] on strong "Recupera tu bienestar y confianza sin necesidad de acudir al médico" at bounding box center [332, 161] width 111 height 16
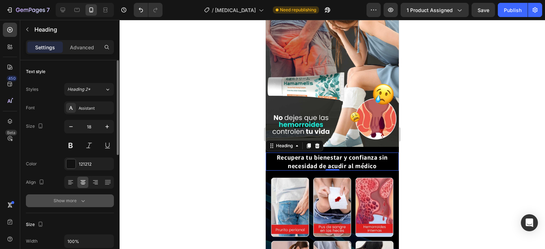
click at [73, 196] on button "Show more" at bounding box center [70, 201] width 88 height 13
click at [94, 201] on div "Bold" at bounding box center [85, 201] width 36 height 6
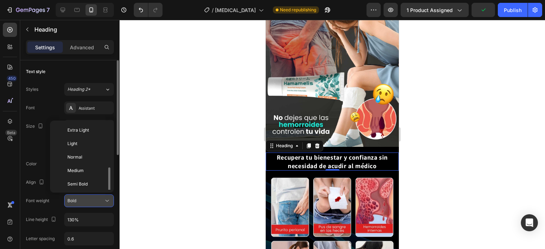
scroll to position [26, 0]
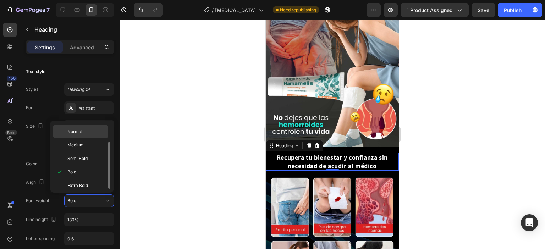
click at [84, 129] on p "Normal" at bounding box center [86, 132] width 38 height 6
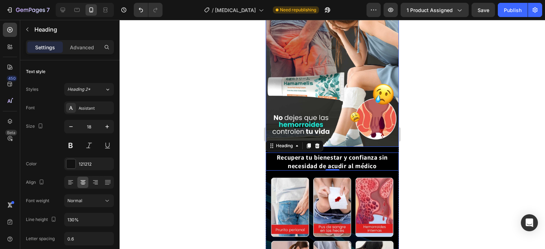
click at [351, 93] on img at bounding box center [332, 67] width 133 height 160
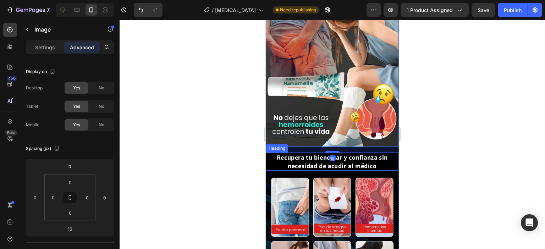
click at [345, 153] on strong "Recupera tu bienestar y confianza sin necesidad de acudir al médico" at bounding box center [332, 161] width 111 height 16
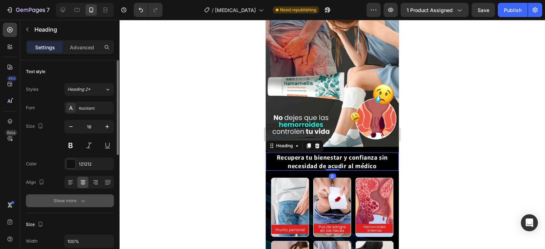
click at [82, 203] on icon "button" at bounding box center [83, 200] width 7 height 7
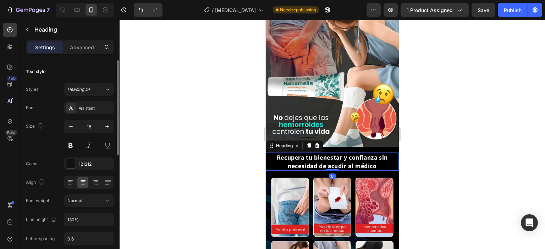
click at [82, 203] on div "Normal" at bounding box center [85, 201] width 36 height 6
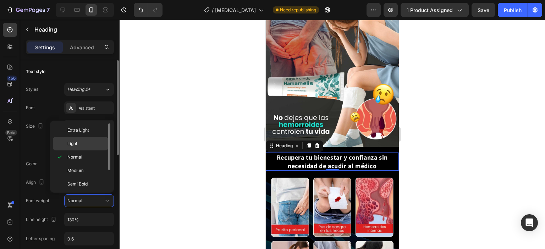
click at [82, 141] on p "Light" at bounding box center [86, 144] width 38 height 6
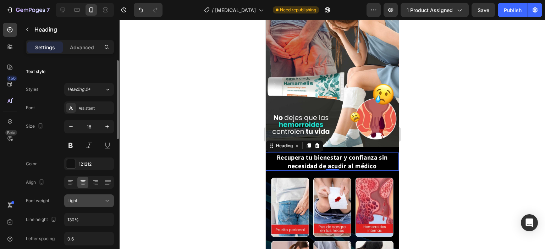
click at [77, 200] on span "Light" at bounding box center [72, 200] width 10 height 5
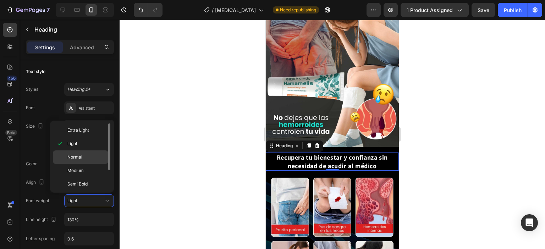
click at [79, 155] on span "Normal" at bounding box center [74, 157] width 15 height 6
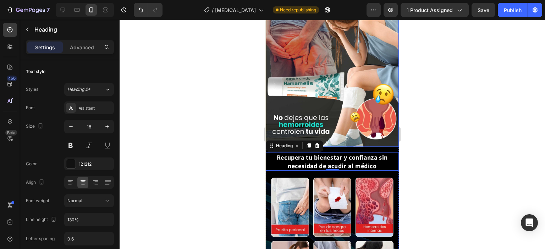
click at [382, 76] on img at bounding box center [332, 67] width 133 height 160
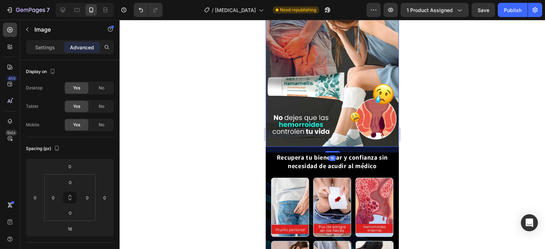
click at [360, 153] on strong "Recupera tu bienestar y confianza sin necesidad de acudir al médico" at bounding box center [332, 161] width 111 height 16
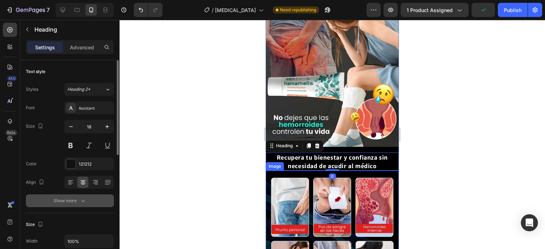
click at [81, 201] on icon "button" at bounding box center [83, 200] width 7 height 7
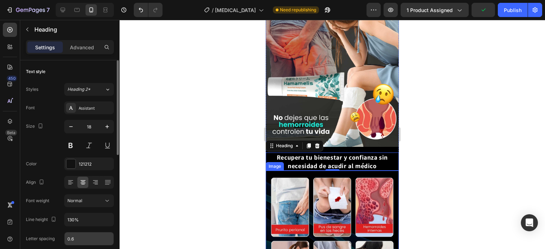
click at [79, 239] on input "0.6" at bounding box center [89, 239] width 49 height 13
click at [77, 238] on input "0.6" at bounding box center [89, 239] width 49 height 13
paste input "Auto"
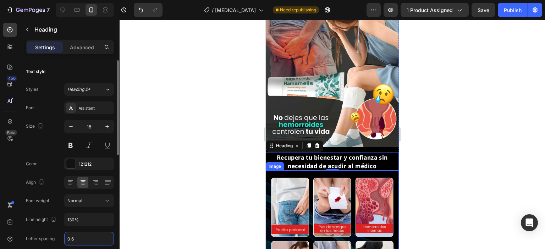
type input "Auto"
click at [337, 86] on img at bounding box center [332, 67] width 133 height 160
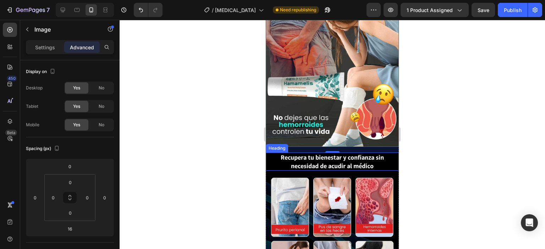
click at [320, 153] on strong "Recupera tu bienestar y confianza sin necesidad de acudir al médico" at bounding box center [332, 161] width 103 height 16
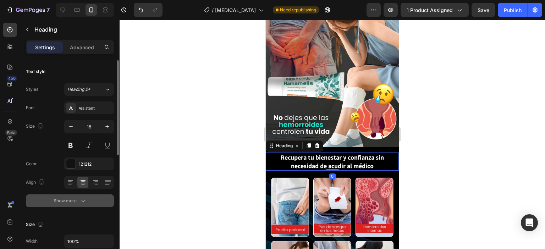
click at [81, 203] on icon "button" at bounding box center [83, 200] width 7 height 7
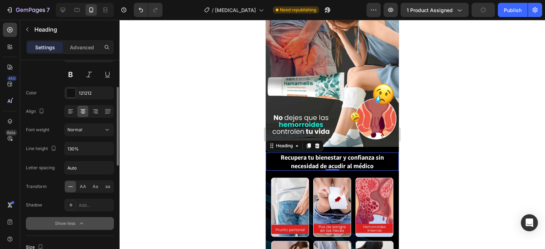
scroll to position [107, 0]
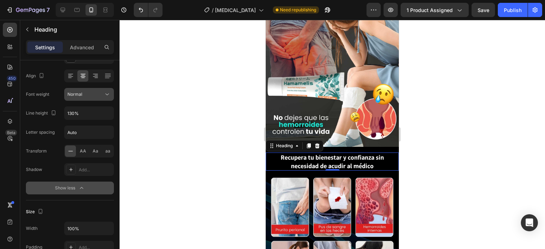
click at [86, 91] on div "Normal" at bounding box center [85, 94] width 36 height 6
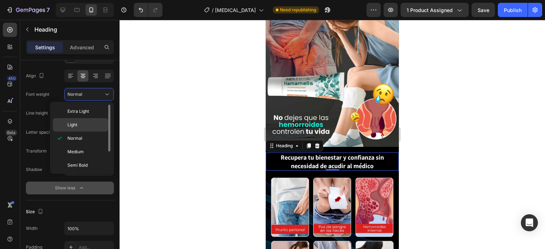
click at [85, 125] on p "Light" at bounding box center [86, 125] width 38 height 6
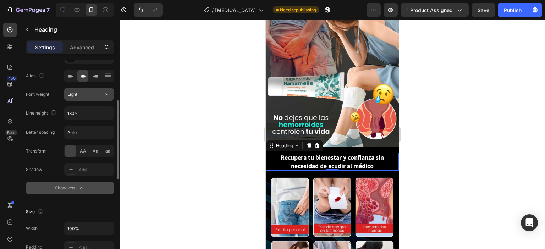
click at [88, 95] on div "Light" at bounding box center [85, 94] width 36 height 6
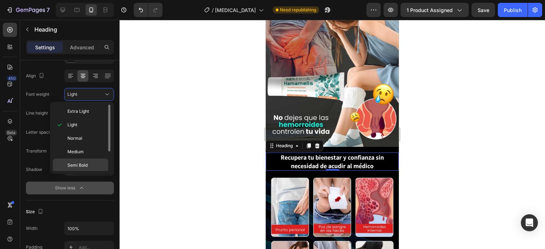
click at [82, 164] on span "Semi Bold" at bounding box center [77, 165] width 20 height 6
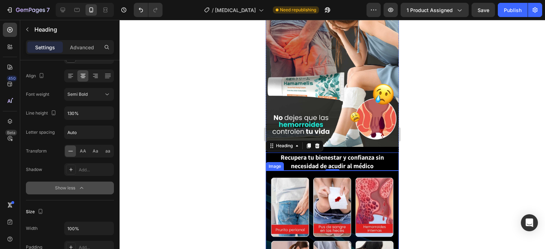
click at [337, 171] on img at bounding box center [332, 251] width 133 height 160
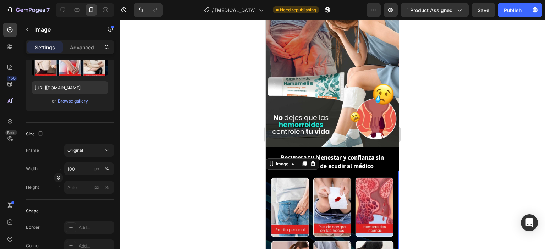
scroll to position [0, 0]
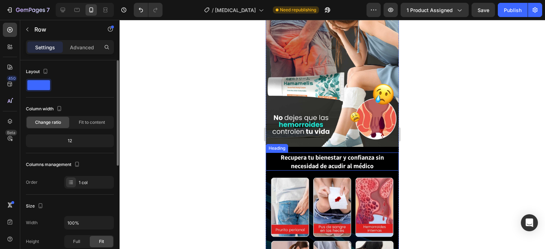
click at [342, 153] on strong "Recupera tu bienestar y confianza sin necesidad de acudir al médico" at bounding box center [332, 161] width 103 height 16
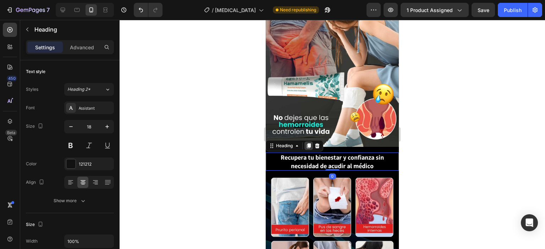
click at [306, 143] on icon at bounding box center [309, 146] width 6 height 6
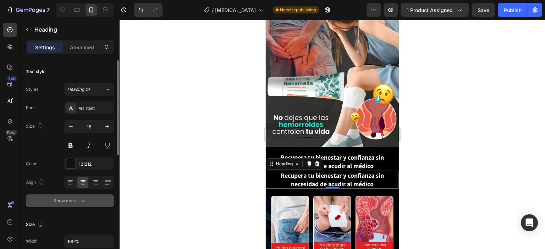
click at [69, 205] on button "Show more" at bounding box center [70, 201] width 88 height 13
click at [91, 201] on div "Semi Bold" at bounding box center [85, 201] width 36 height 6
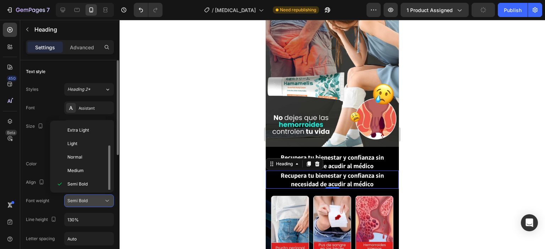
scroll to position [13, 0]
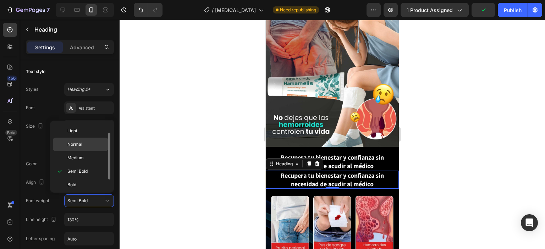
click at [85, 142] on p "Normal" at bounding box center [86, 144] width 38 height 6
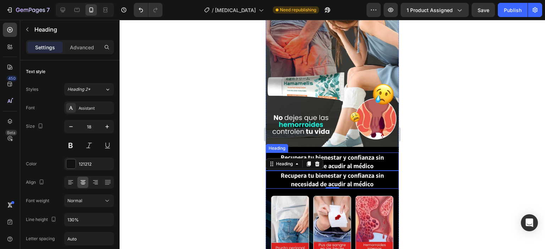
click at [362, 153] on strong "Recupera tu bienestar y confianza sin necesidad de acudir al médico" at bounding box center [332, 161] width 103 height 16
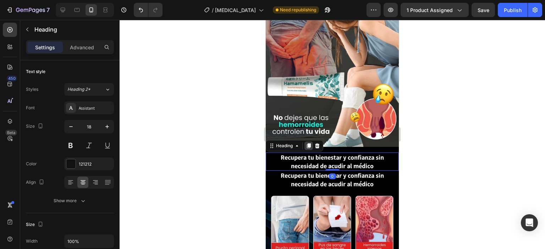
click at [307, 143] on icon at bounding box center [309, 146] width 6 height 6
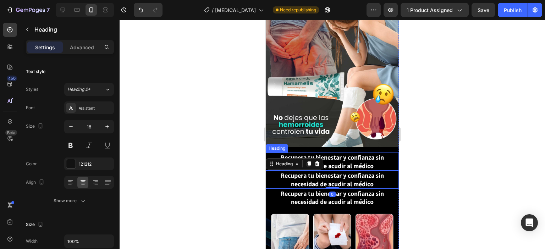
click at [318, 153] on strong "Recupera tu bienestar y confianza sin necesidad de acudir al médico" at bounding box center [332, 161] width 103 height 16
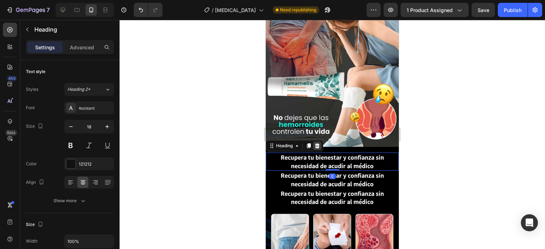
click at [317, 143] on icon at bounding box center [317, 145] width 5 height 5
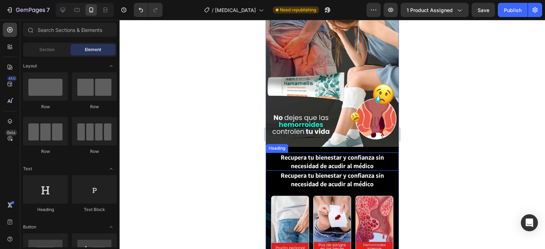
click at [316, 153] on strong "Recupera tu bienestar y confianza sin necesidad de acudir al médico" at bounding box center [332, 161] width 103 height 16
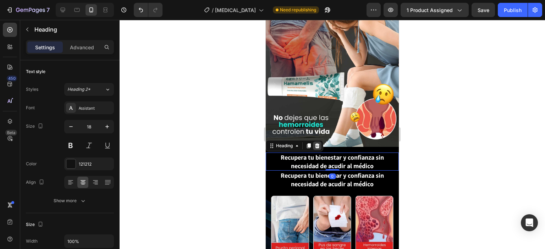
click at [317, 143] on icon at bounding box center [317, 145] width 5 height 5
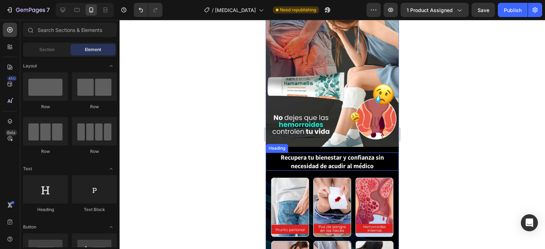
click at [328, 153] on strong "Recupera tu bienestar y confianza sin necesidad de acudir al médico" at bounding box center [332, 161] width 103 height 16
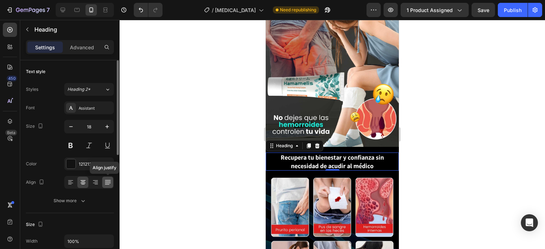
click at [104, 182] on icon at bounding box center [107, 182] width 7 height 7
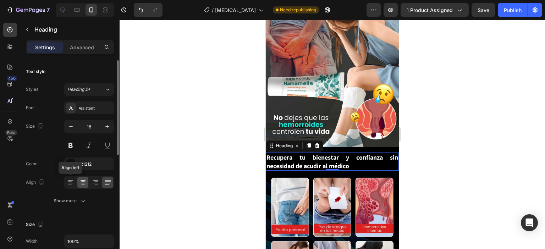
click at [82, 183] on icon at bounding box center [83, 183] width 5 height 1
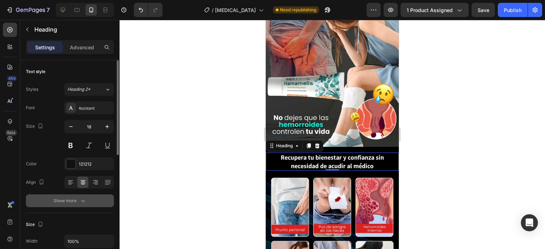
click at [80, 199] on icon "button" at bounding box center [83, 200] width 7 height 7
